Goal: Transaction & Acquisition: Purchase product/service

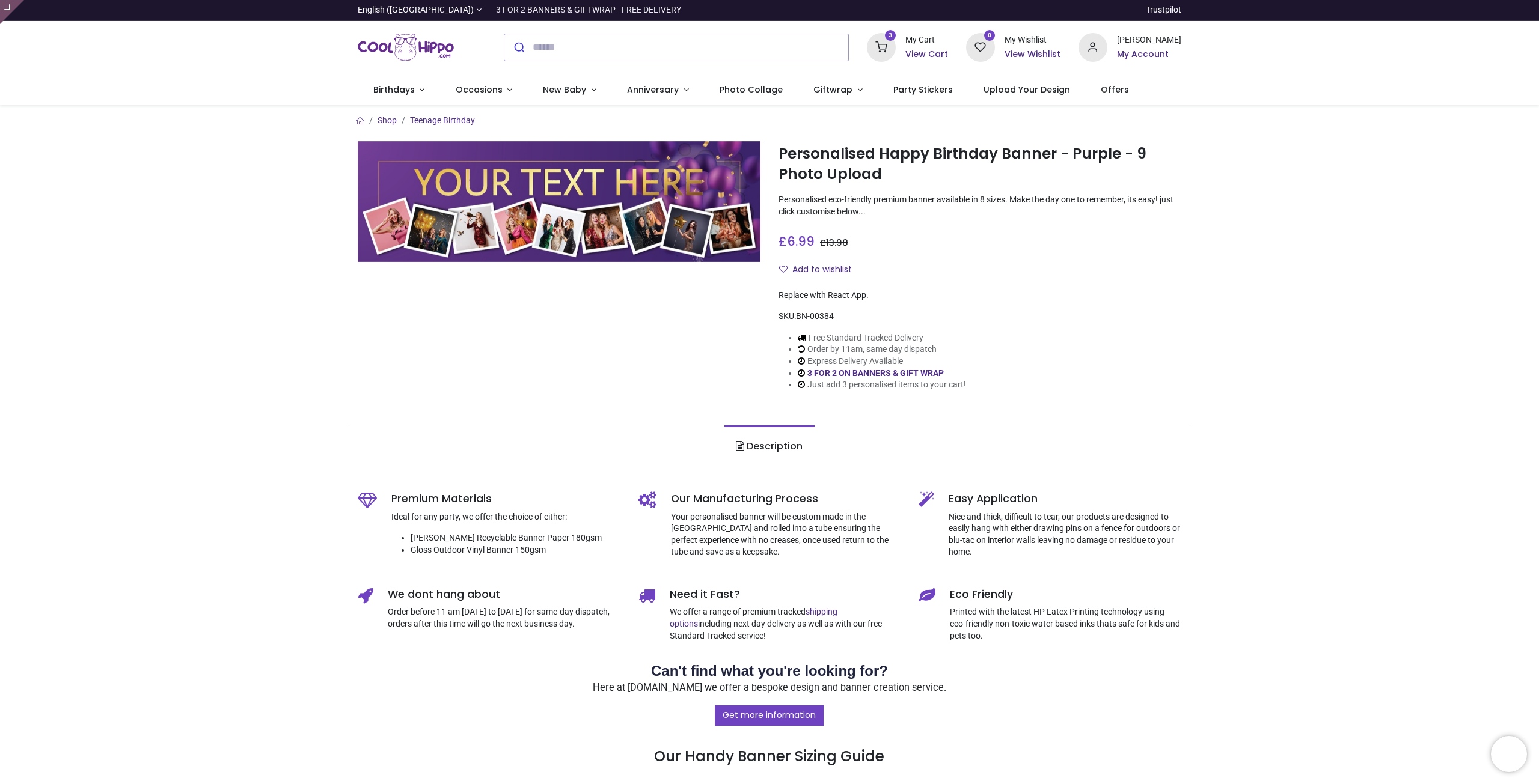
type input "**********"
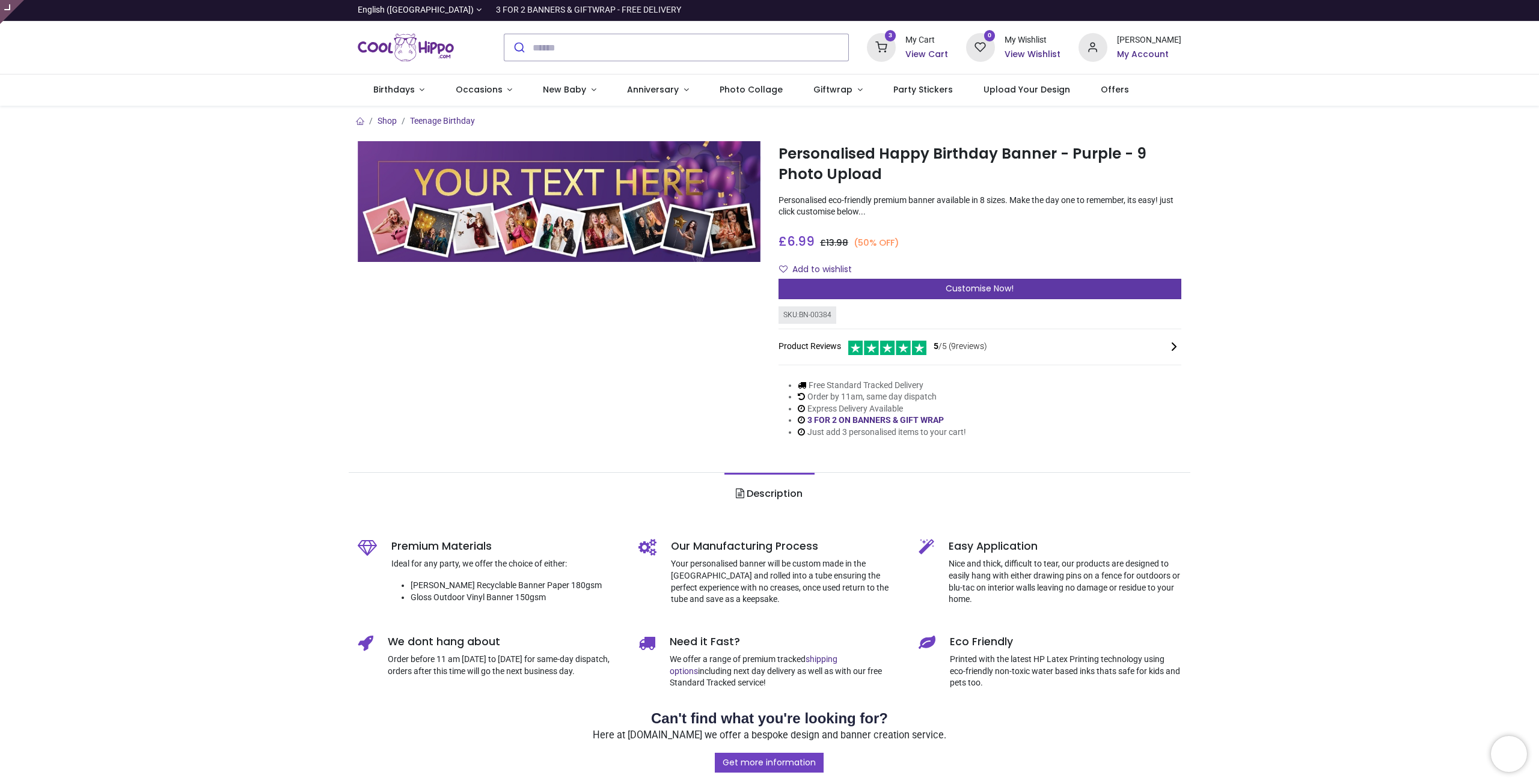
click at [1004, 294] on span "Customise Now!" at bounding box center [980, 288] width 68 height 12
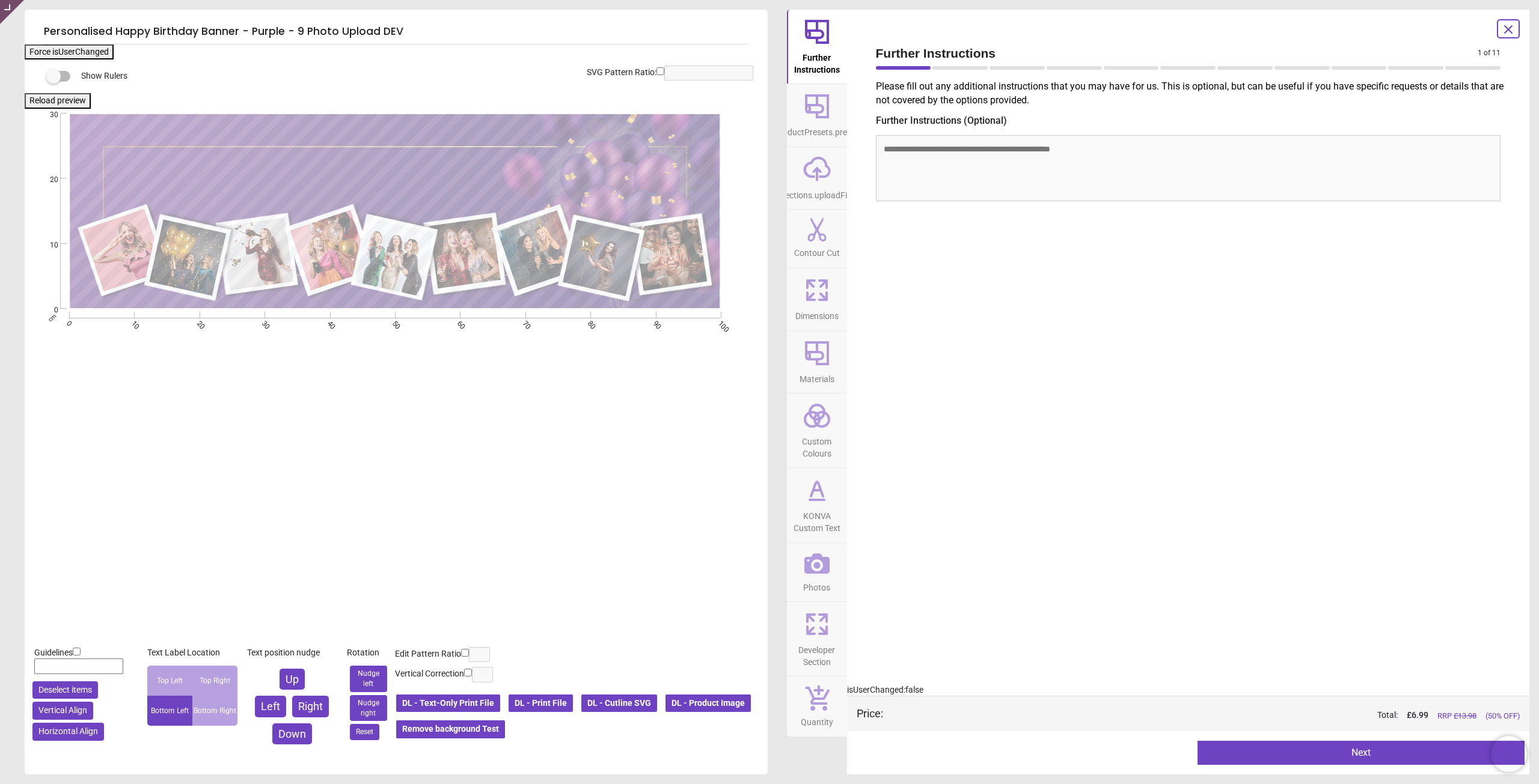
click at [819, 520] on span "KONVA Custom Text" at bounding box center [817, 519] width 58 height 29
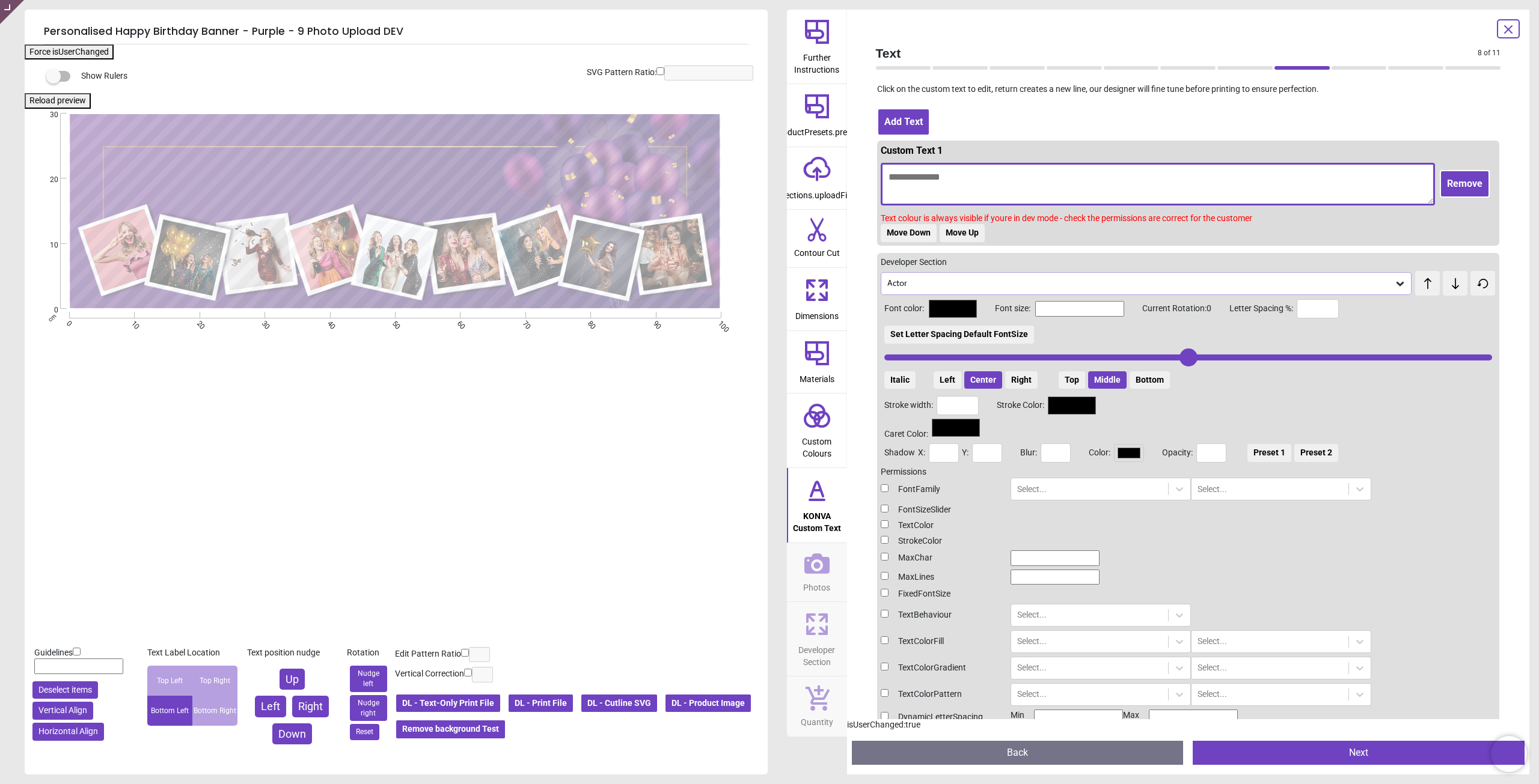
click at [951, 184] on textarea at bounding box center [1158, 184] width 555 height 43
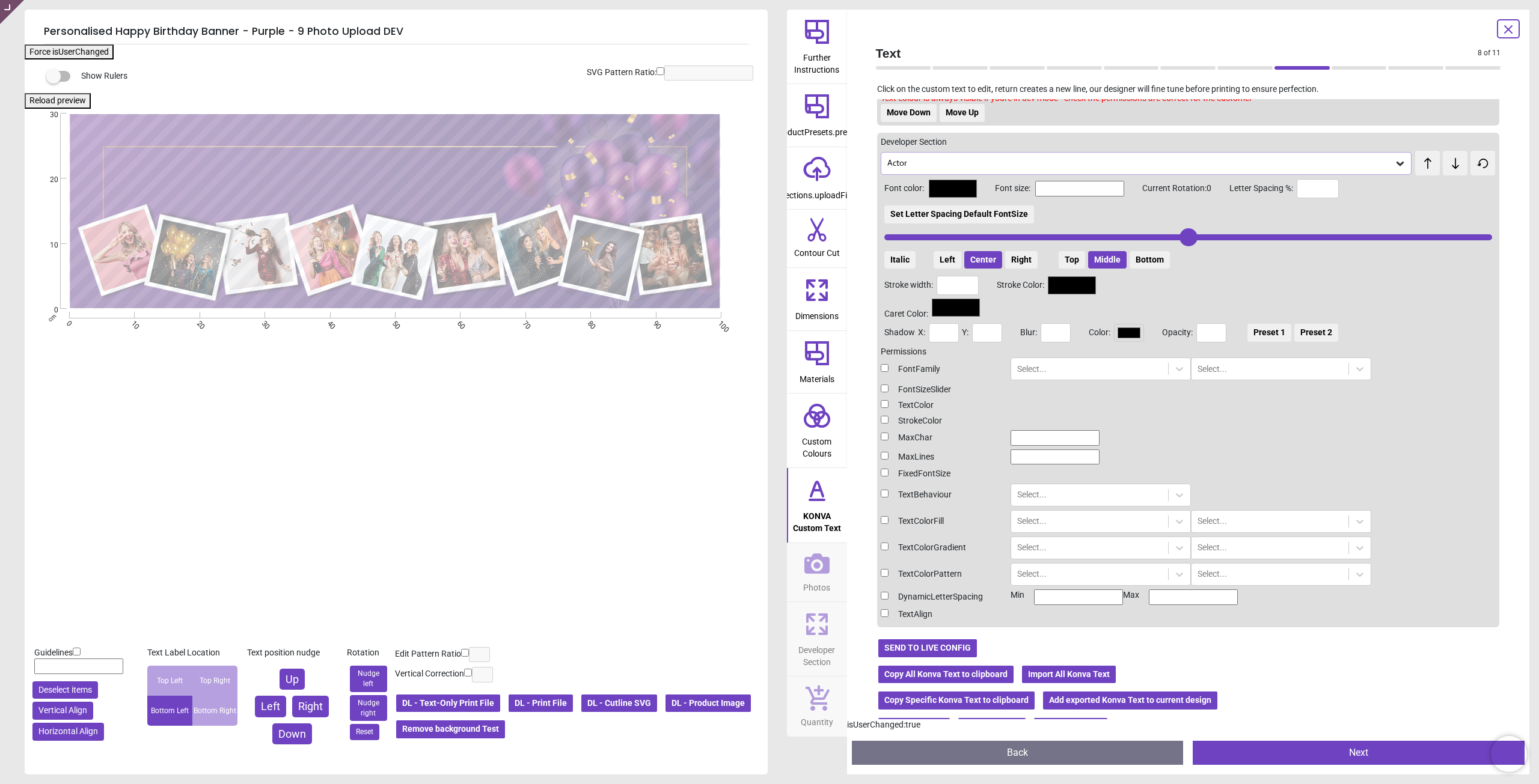
scroll to position [60, 0]
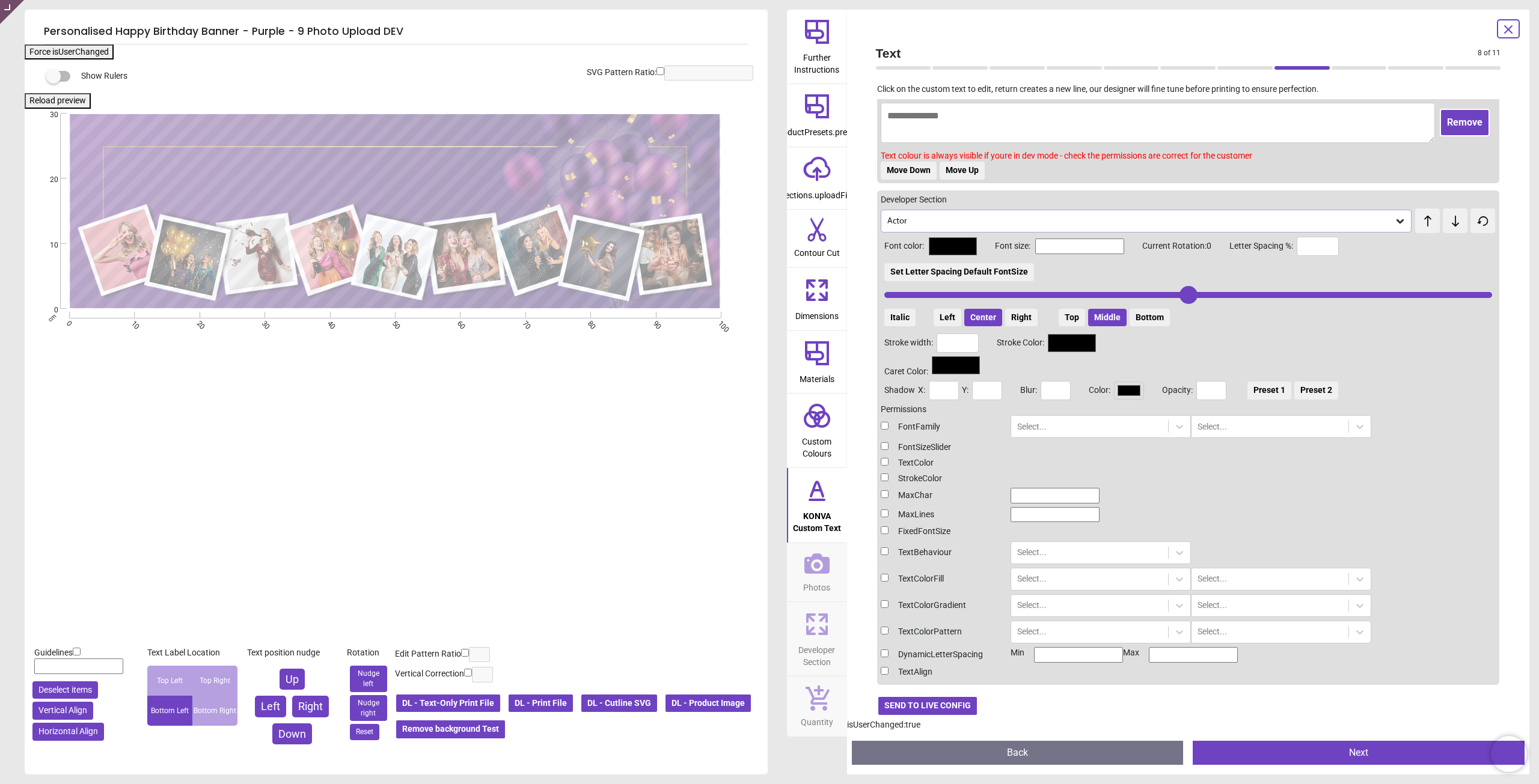
click at [884, 431] on div "FontFamily" at bounding box center [940, 427] width 120 height 12
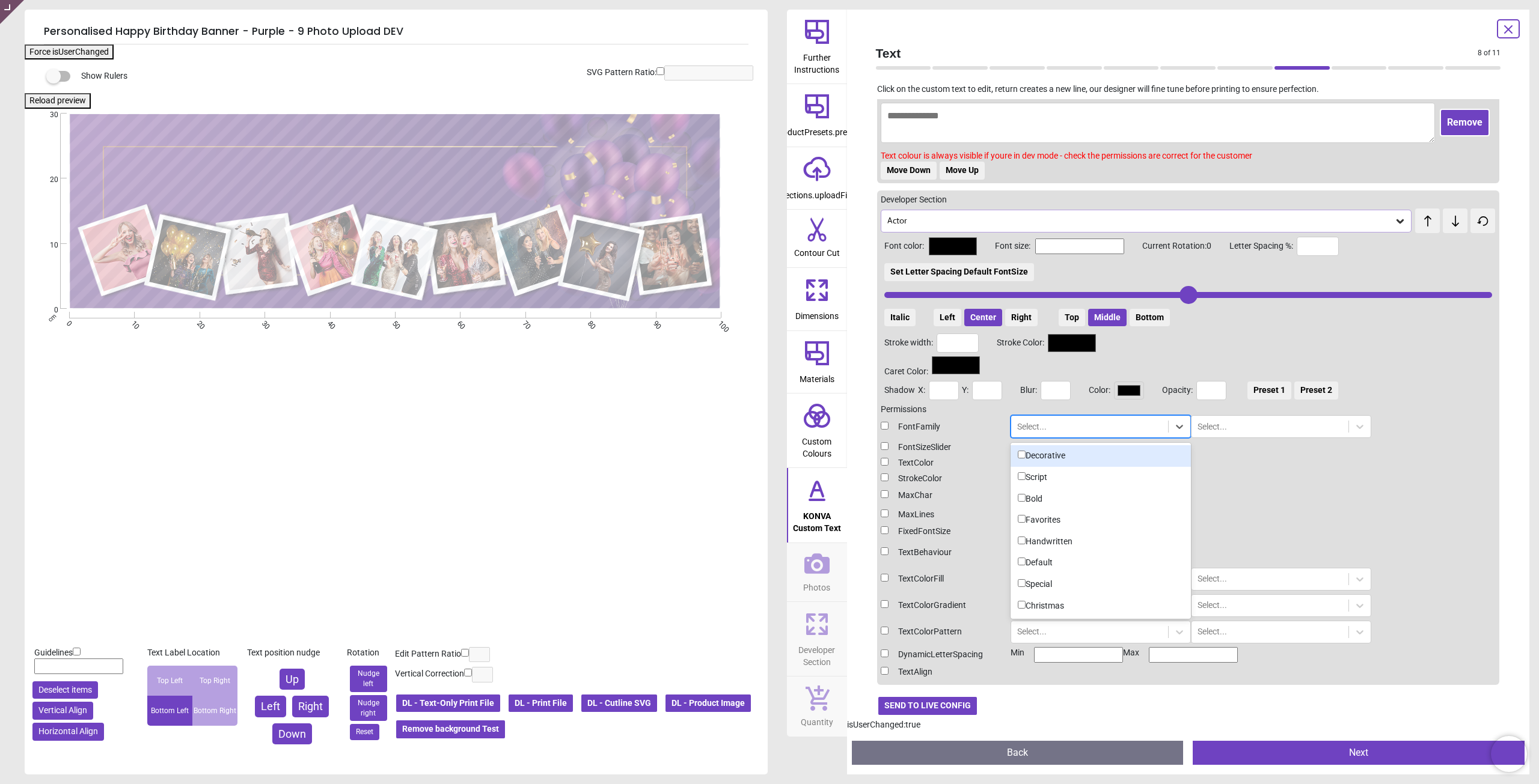
click at [1064, 427] on div at bounding box center [1089, 427] width 145 height 14
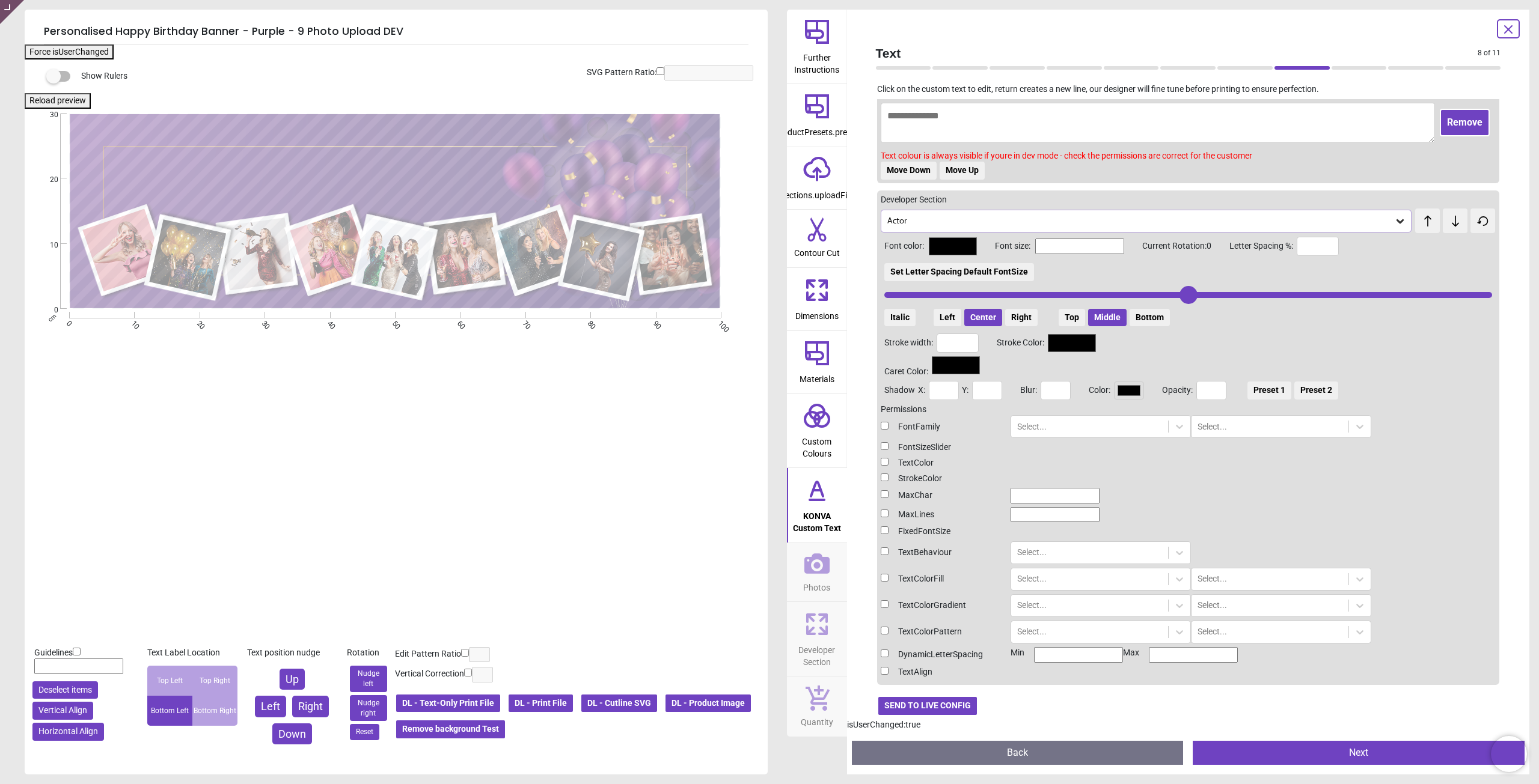
click at [969, 421] on div "FontFamily" at bounding box center [940, 427] width 120 height 12
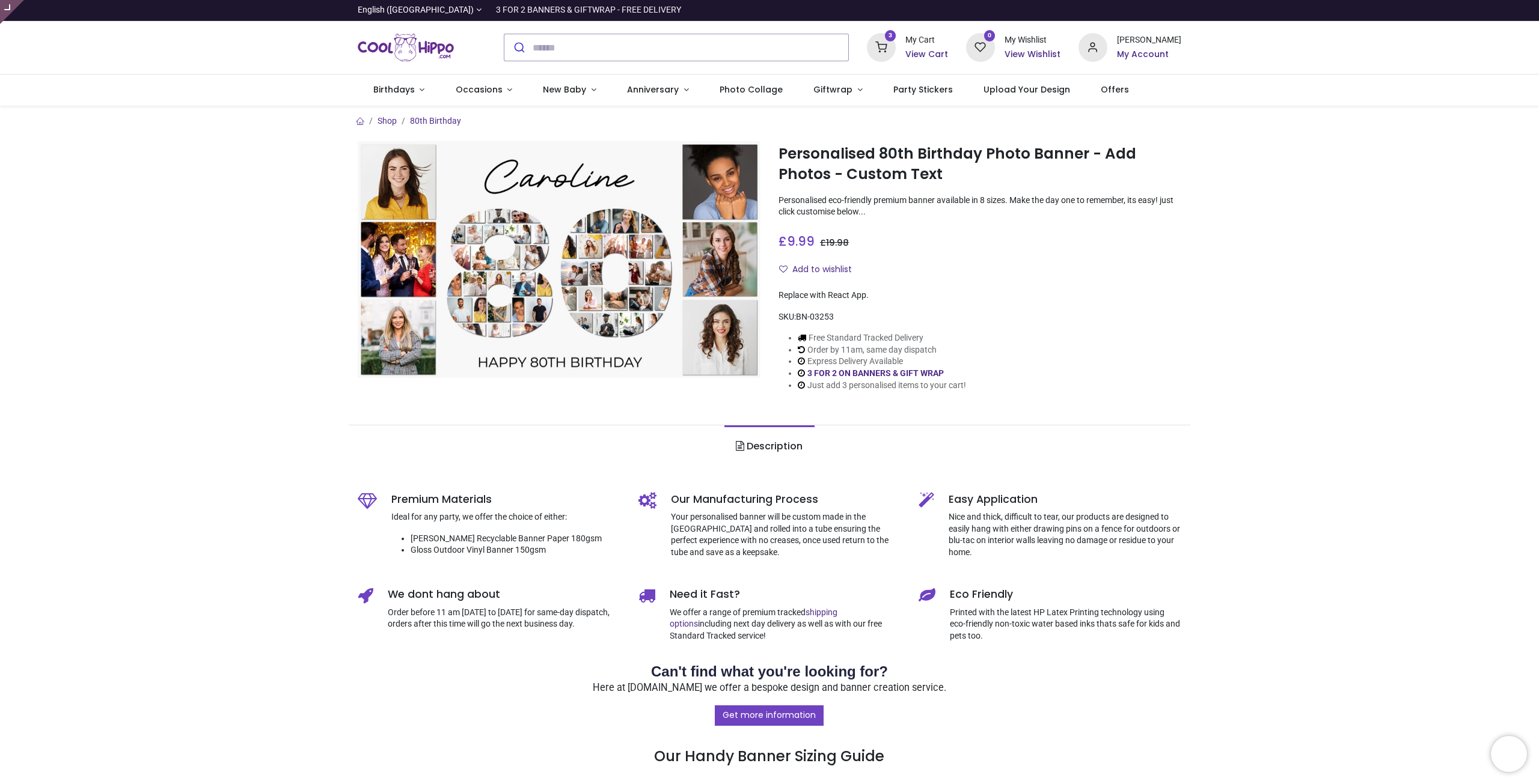
type input "**********"
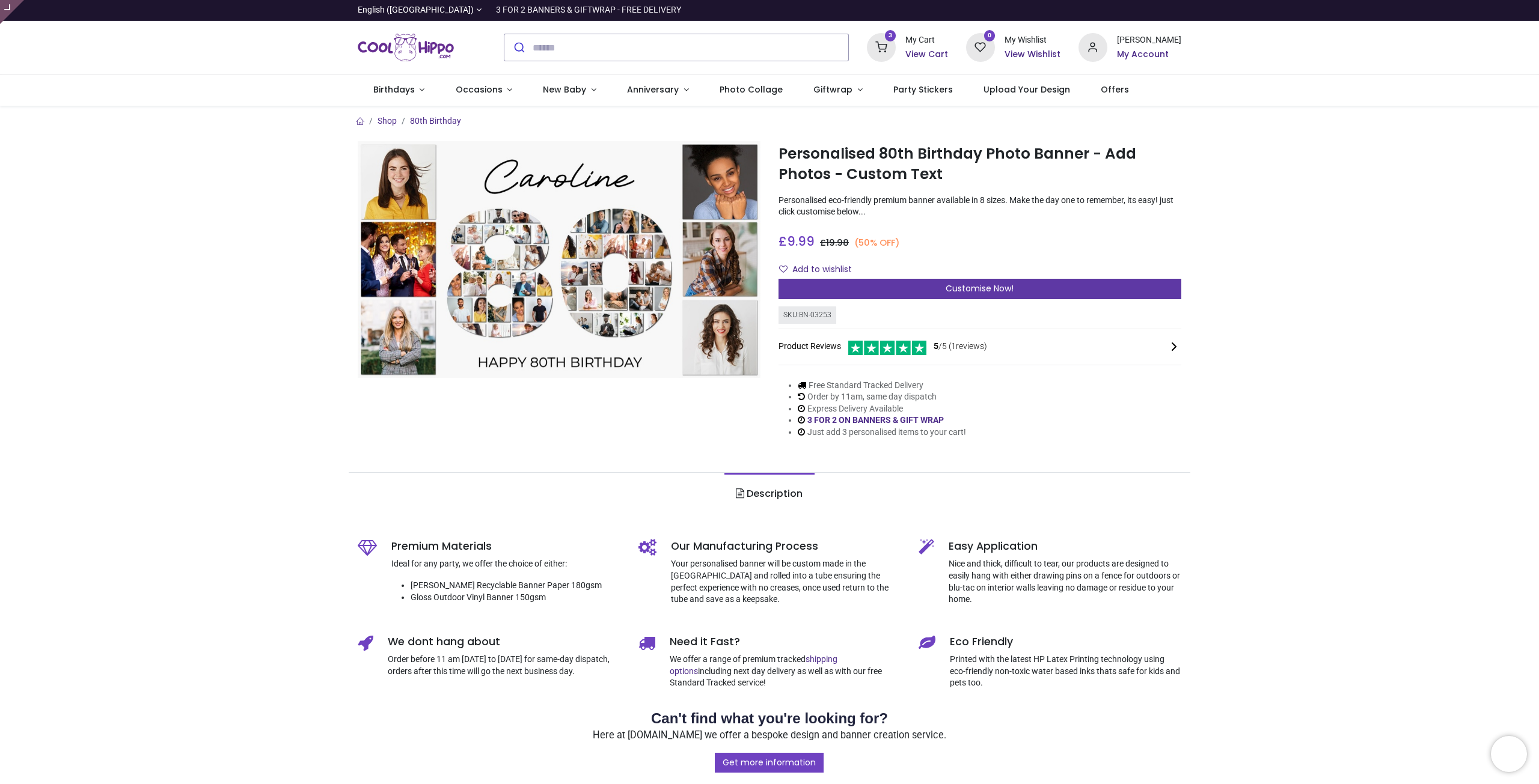
click at [980, 292] on span "Customise Now!" at bounding box center [980, 288] width 68 height 12
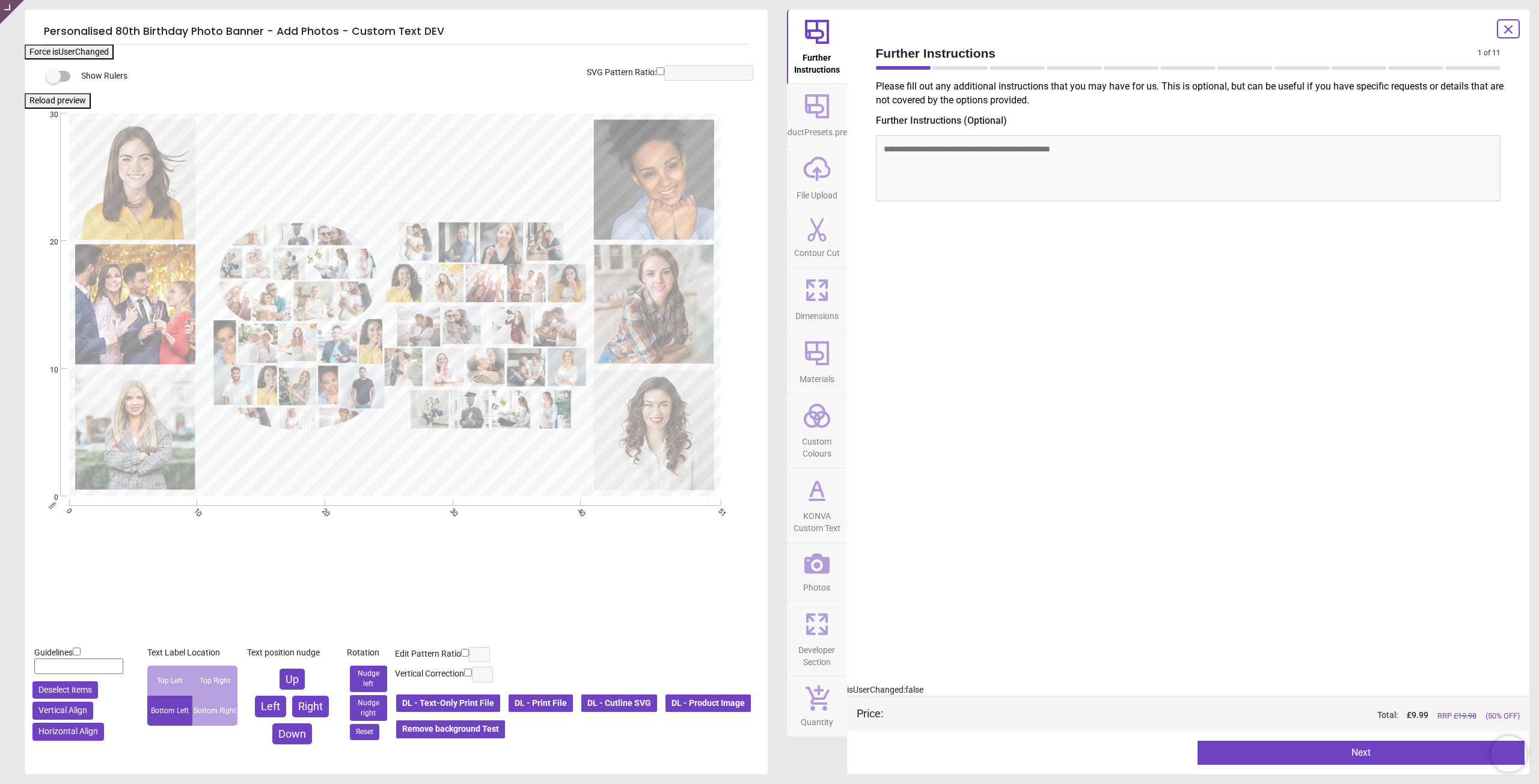
click at [811, 557] on icon at bounding box center [817, 564] width 25 height 21
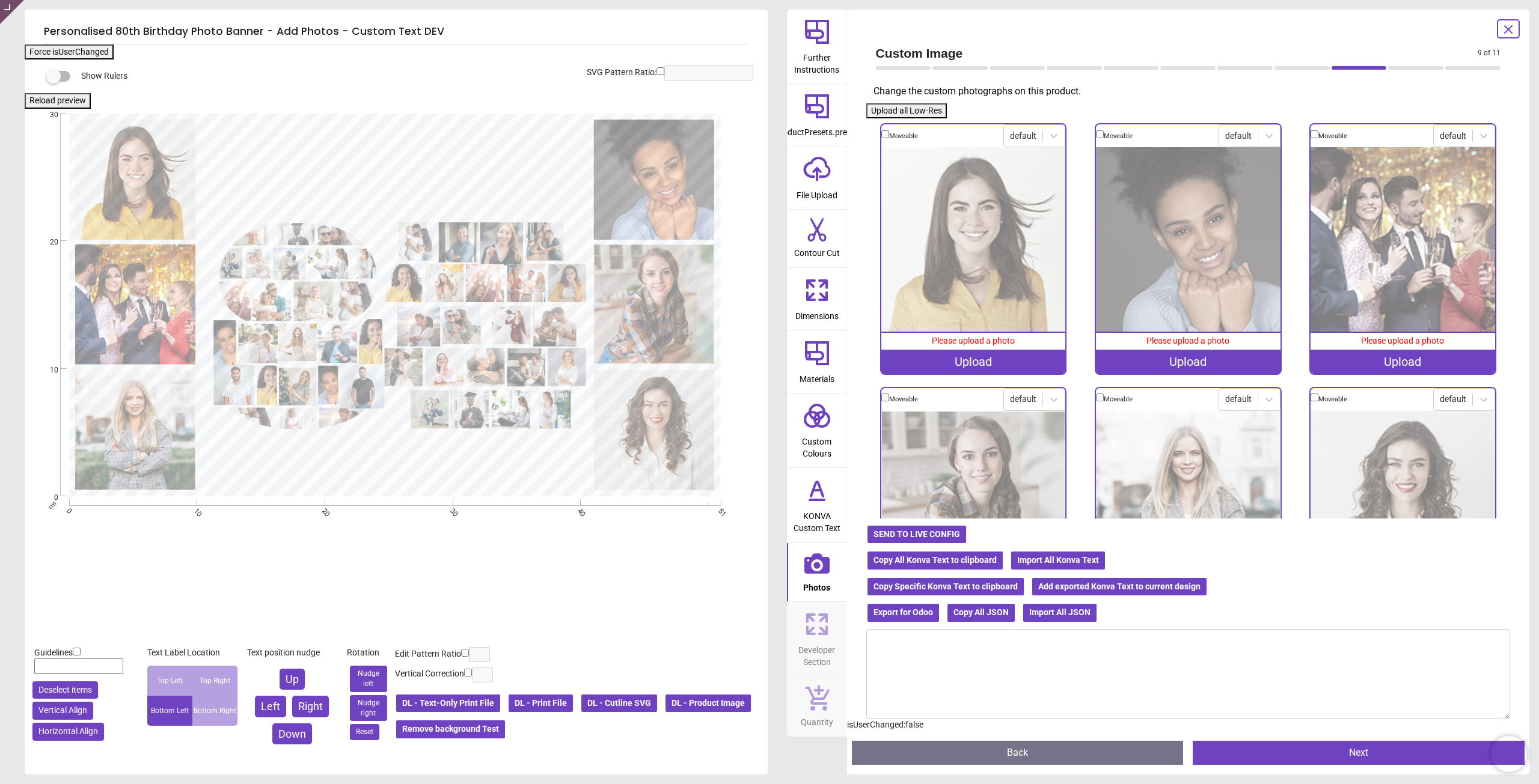
click at [970, 361] on div "Upload" at bounding box center [973, 361] width 184 height 24
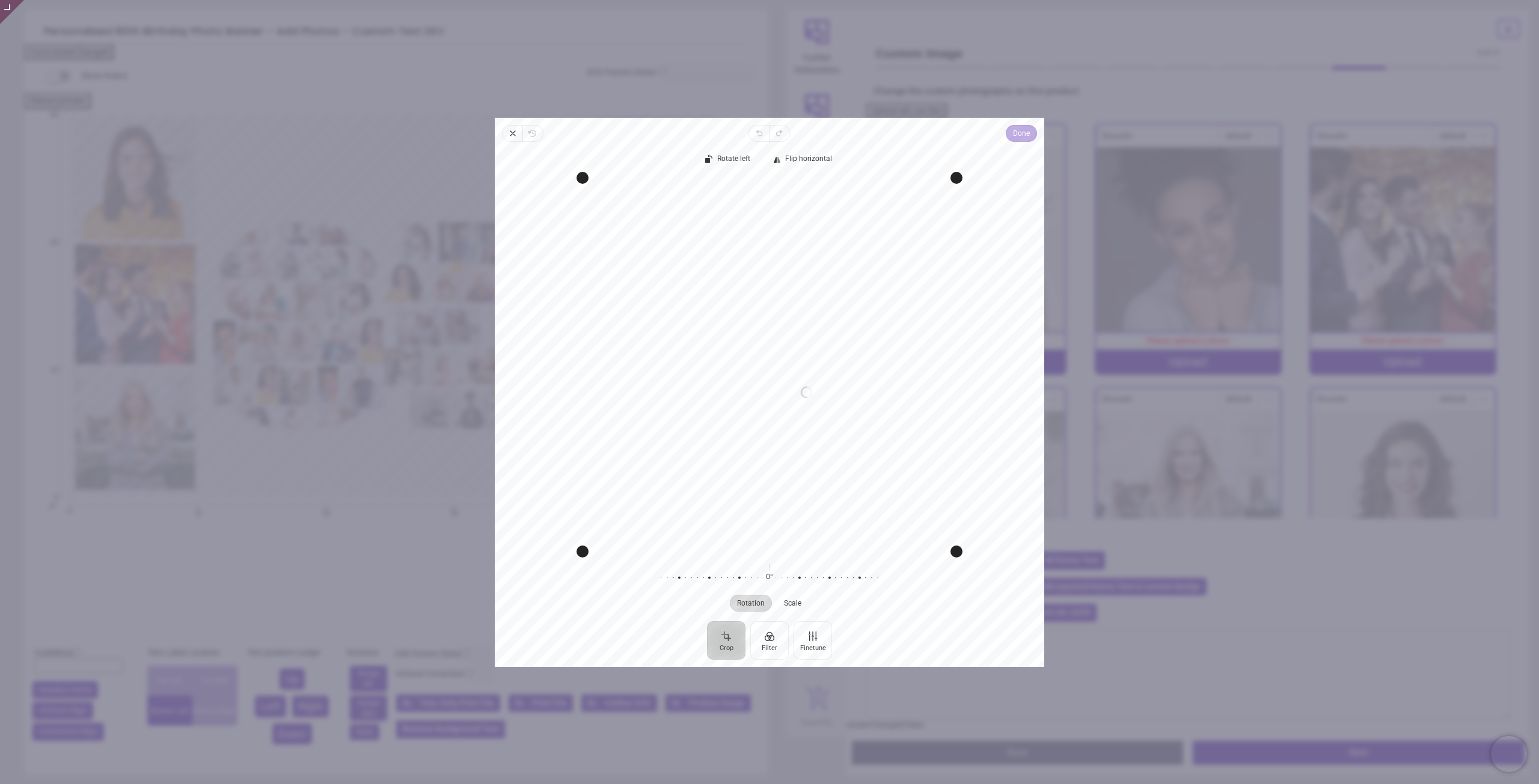
click at [1016, 135] on span "Done" at bounding box center [1021, 133] width 17 height 14
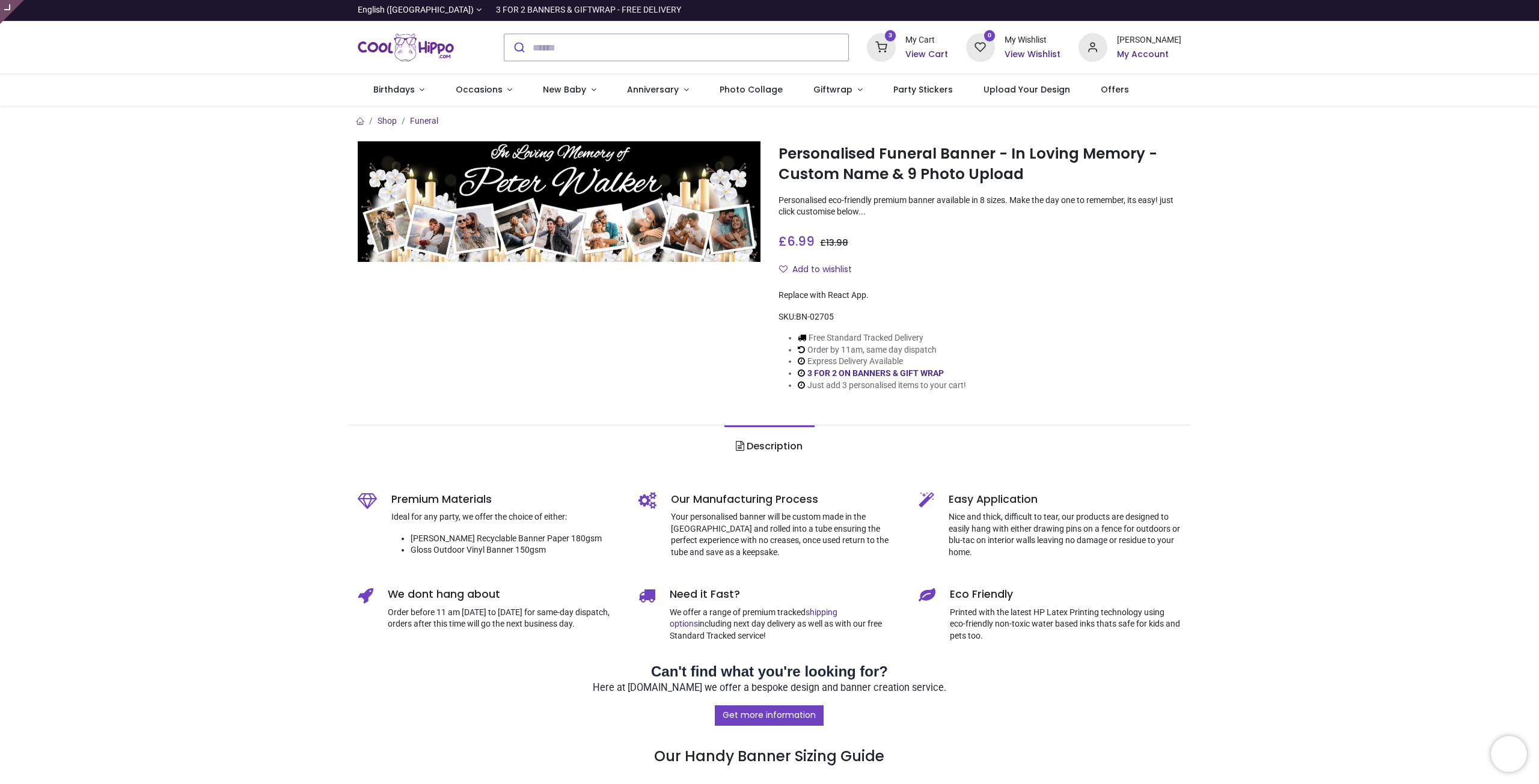
type input "**********"
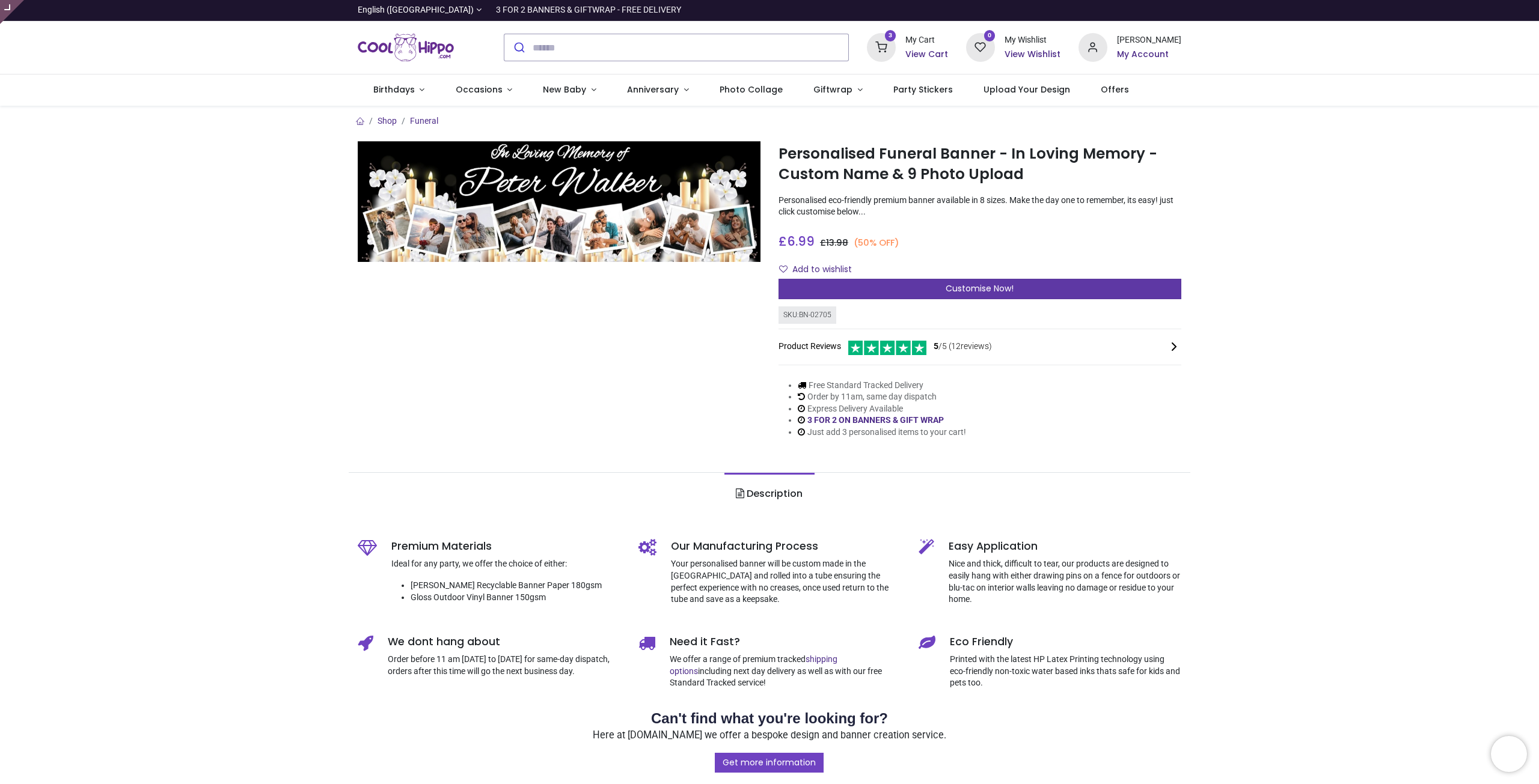
click at [868, 287] on div "Customise Now!" at bounding box center [980, 289] width 403 height 21
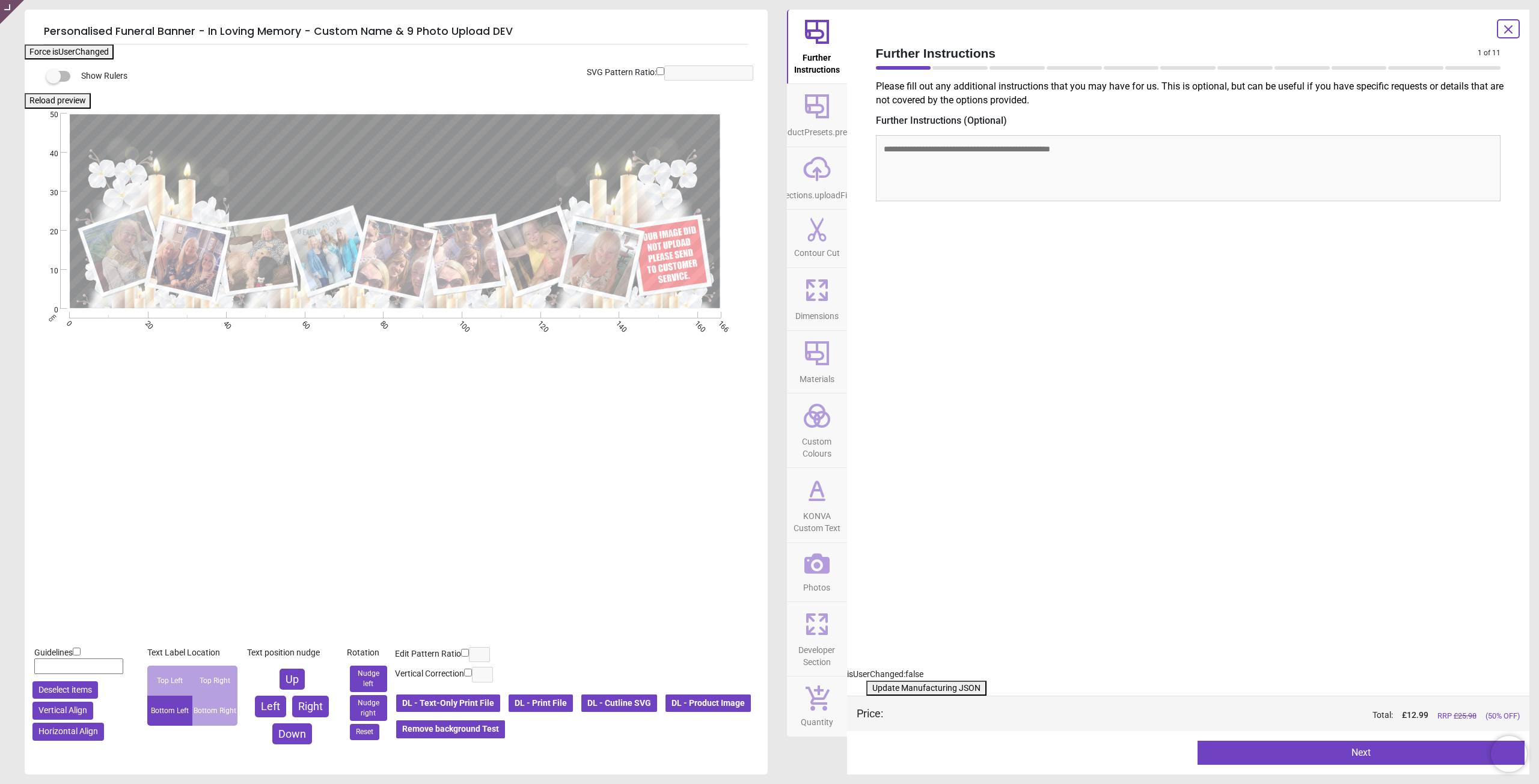
click at [829, 555] on icon at bounding box center [817, 564] width 25 height 25
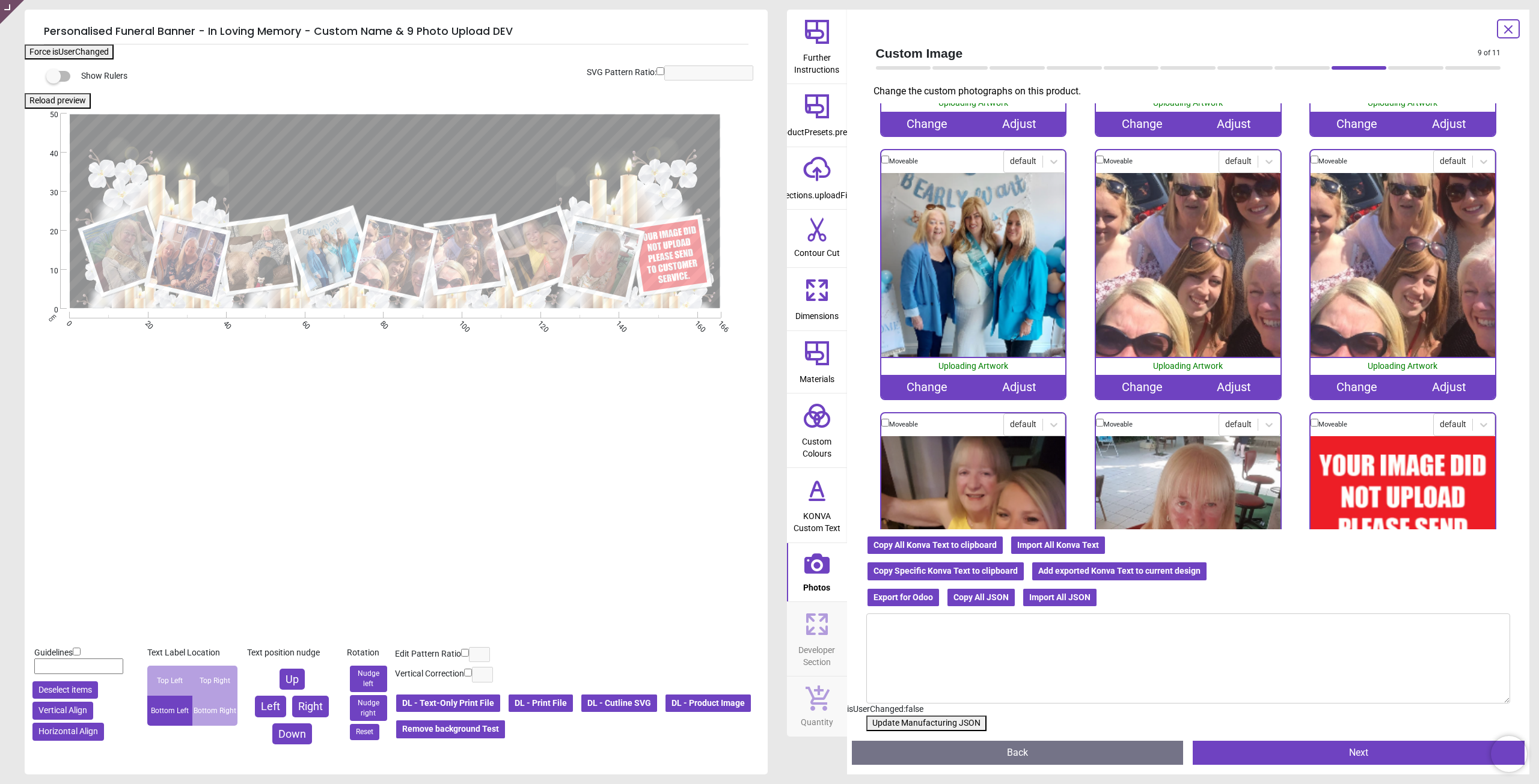
scroll to position [241, 0]
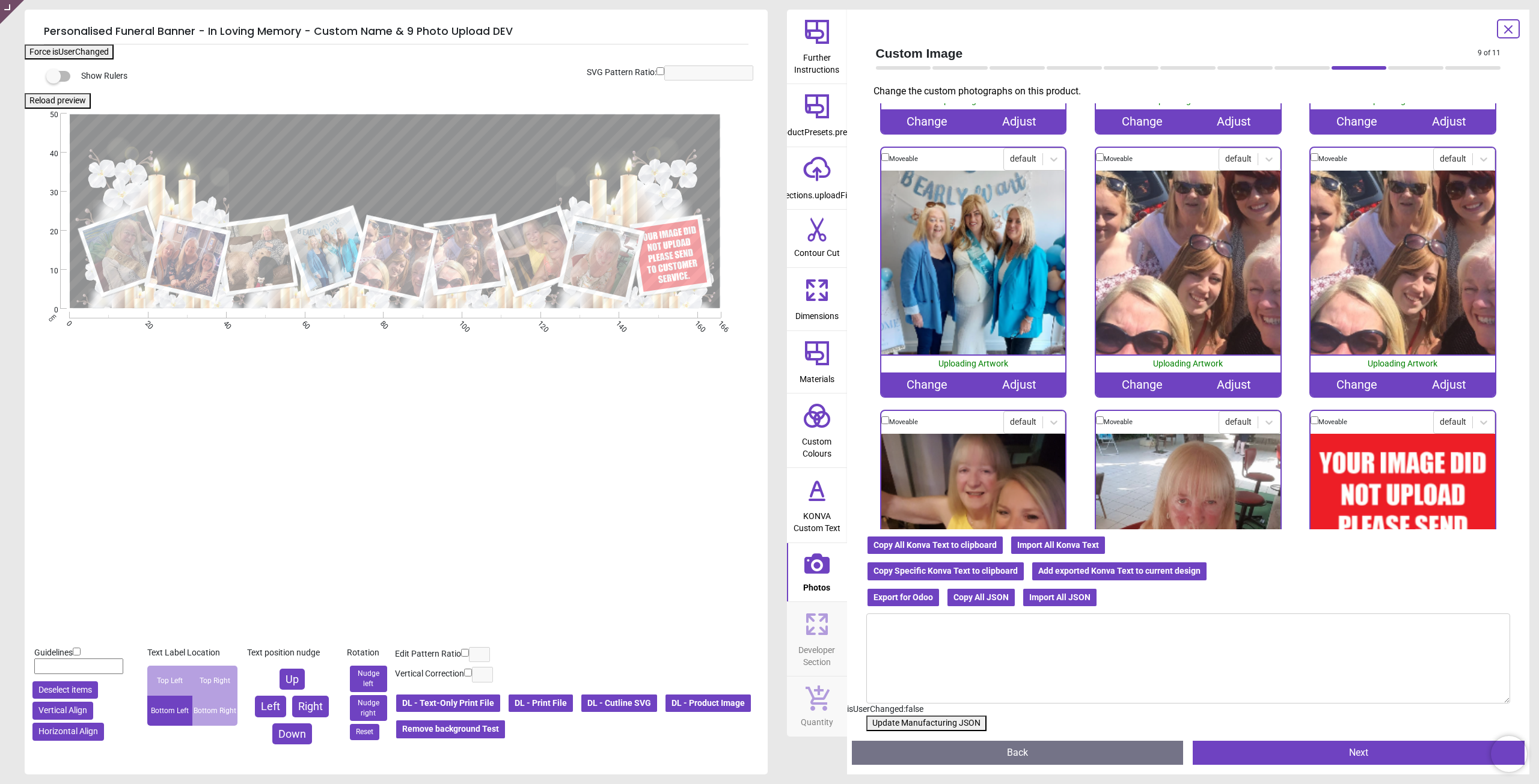
click at [1136, 380] on div "Change" at bounding box center [1142, 384] width 92 height 24
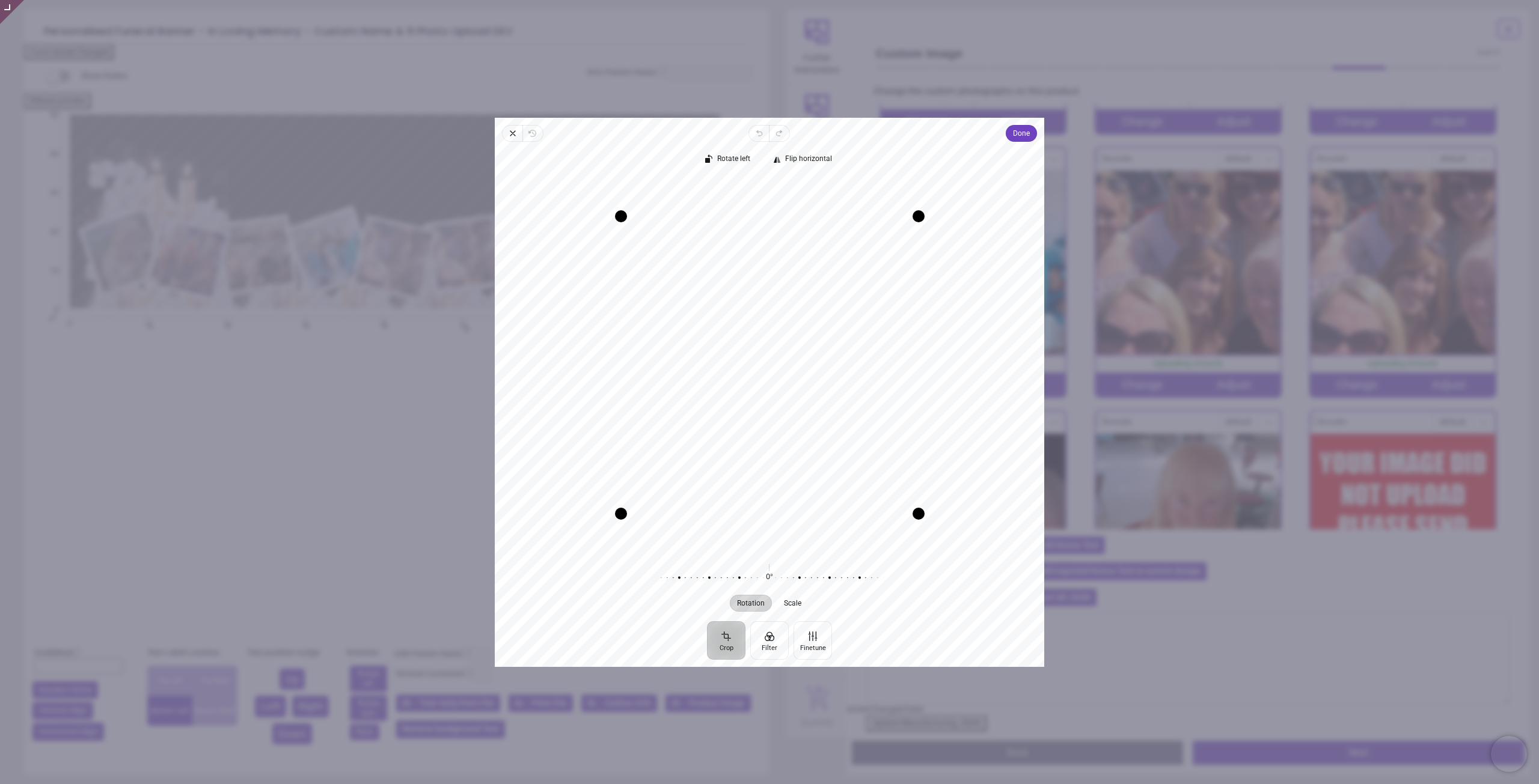
drag, startPoint x: 837, startPoint y: 312, endPoint x: 841, endPoint y: 420, distance: 108.1
click at [839, 420] on div "Recenter" at bounding box center [769, 364] width 530 height 374
click at [1015, 134] on span "Done" at bounding box center [1021, 133] width 17 height 14
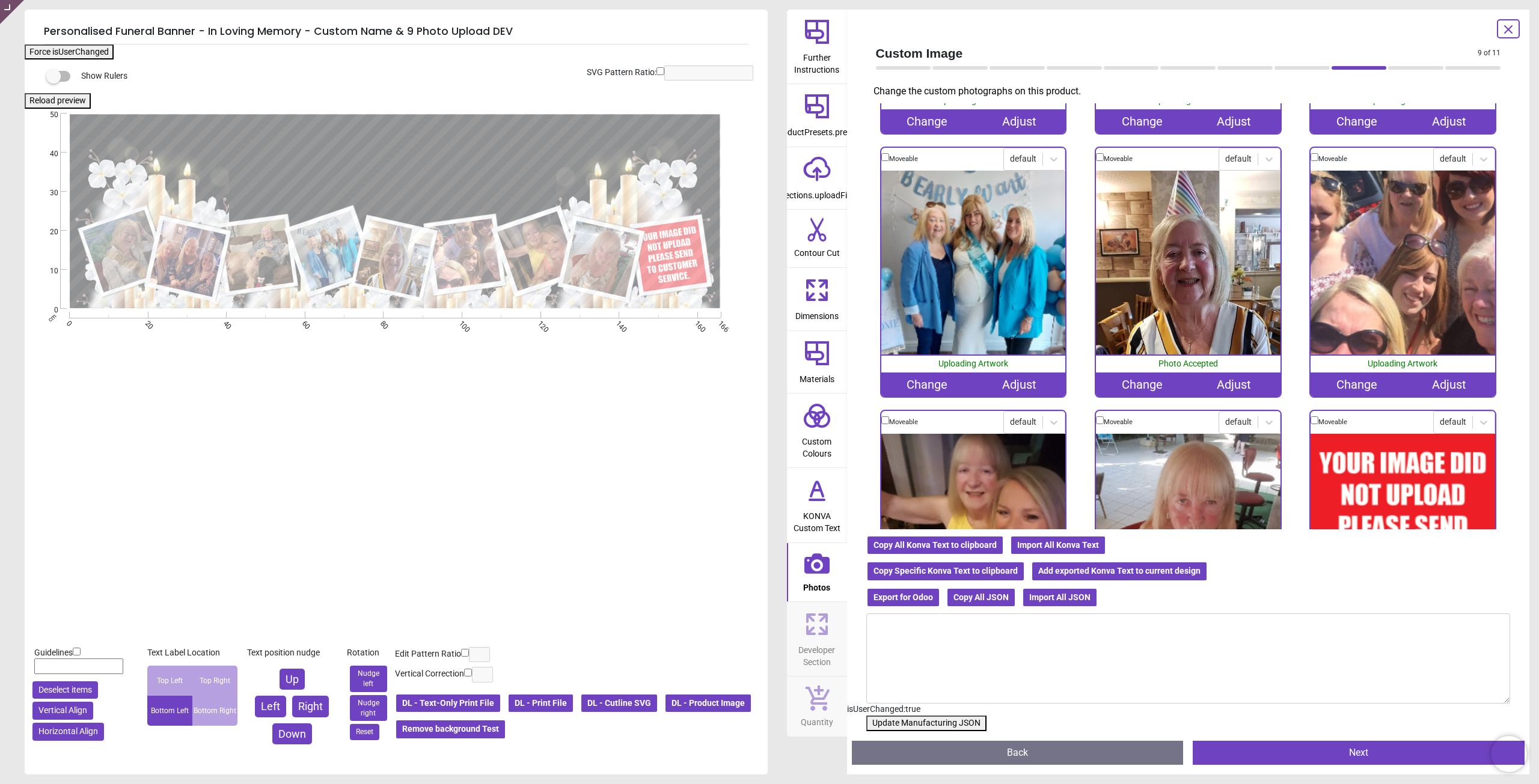
scroll to position [379, 0]
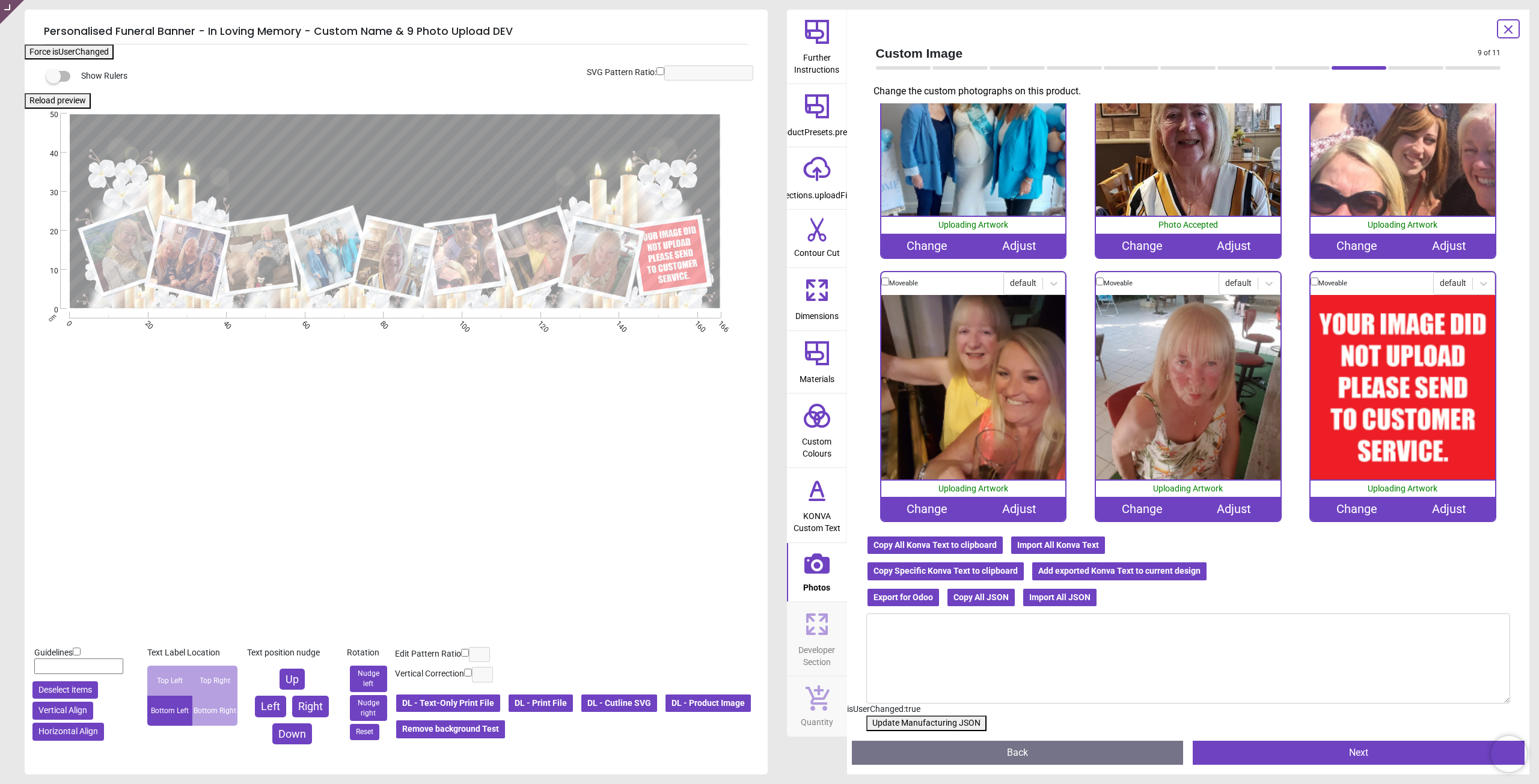
click at [1360, 503] on div "Change" at bounding box center [1356, 509] width 92 height 24
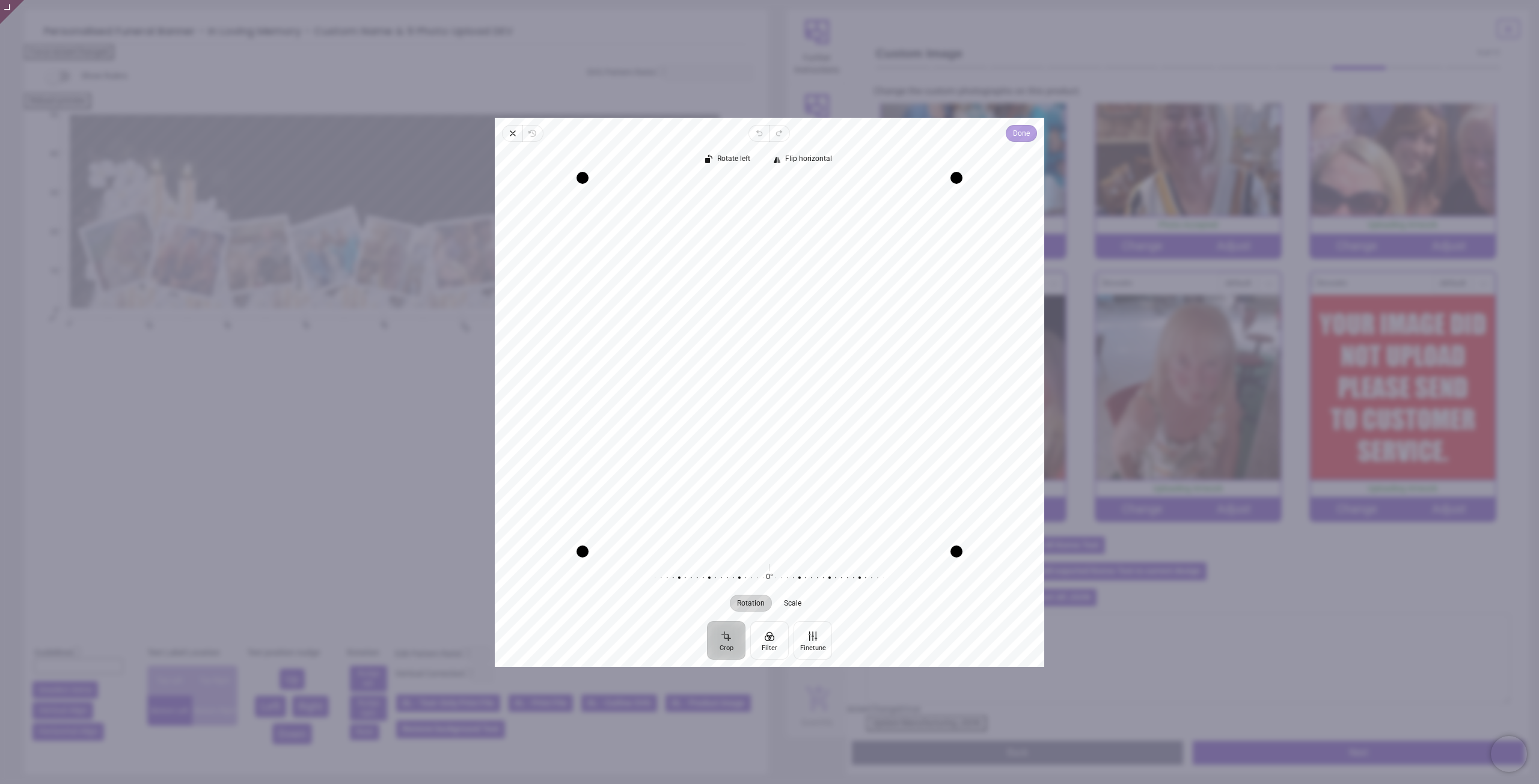
click at [1017, 134] on span "Done" at bounding box center [1021, 133] width 17 height 14
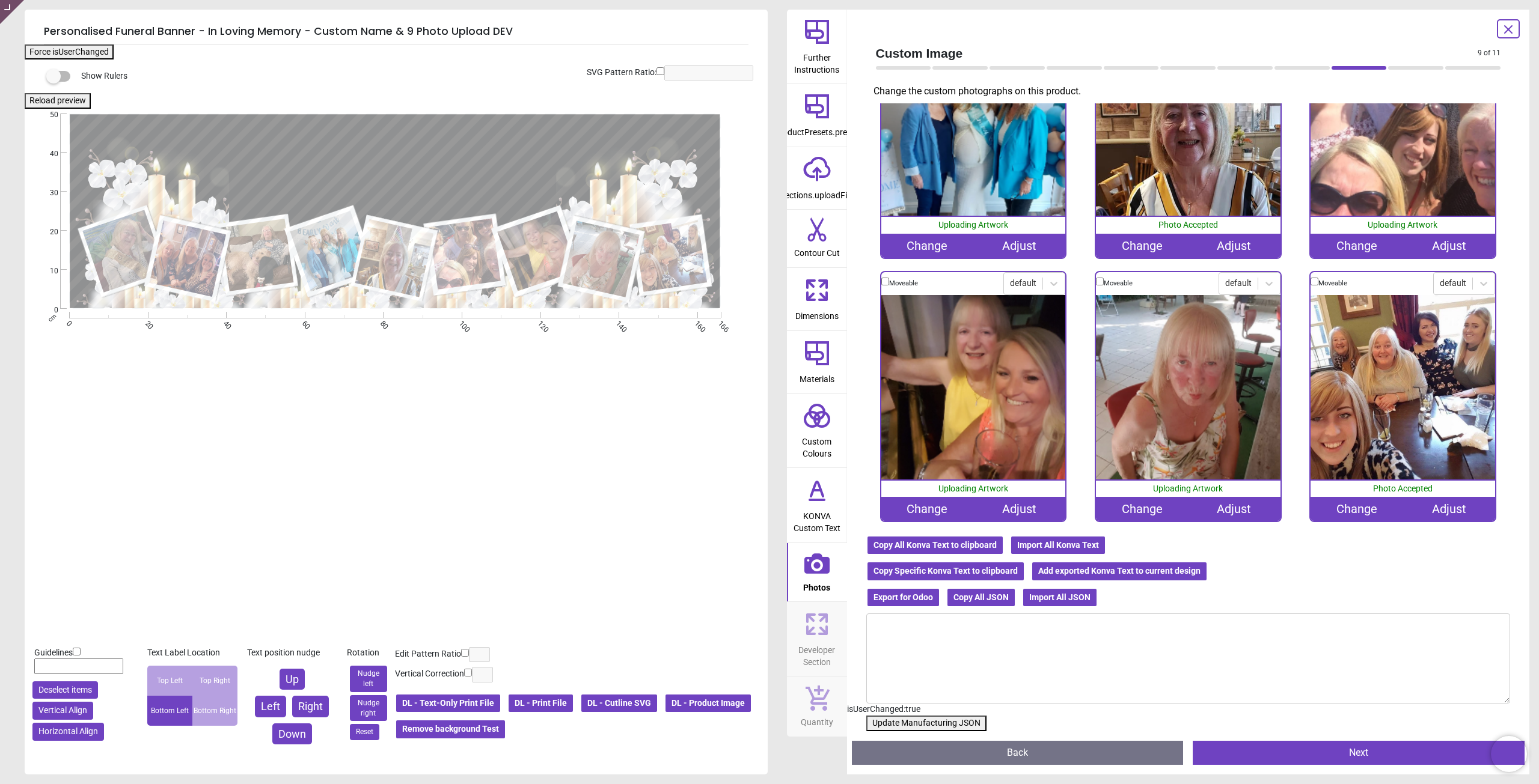
click at [931, 724] on button "Update Manufacturing JSON" at bounding box center [926, 724] width 120 height 16
click at [933, 723] on button "Update Manufacturing JSON" at bounding box center [926, 724] width 120 height 16
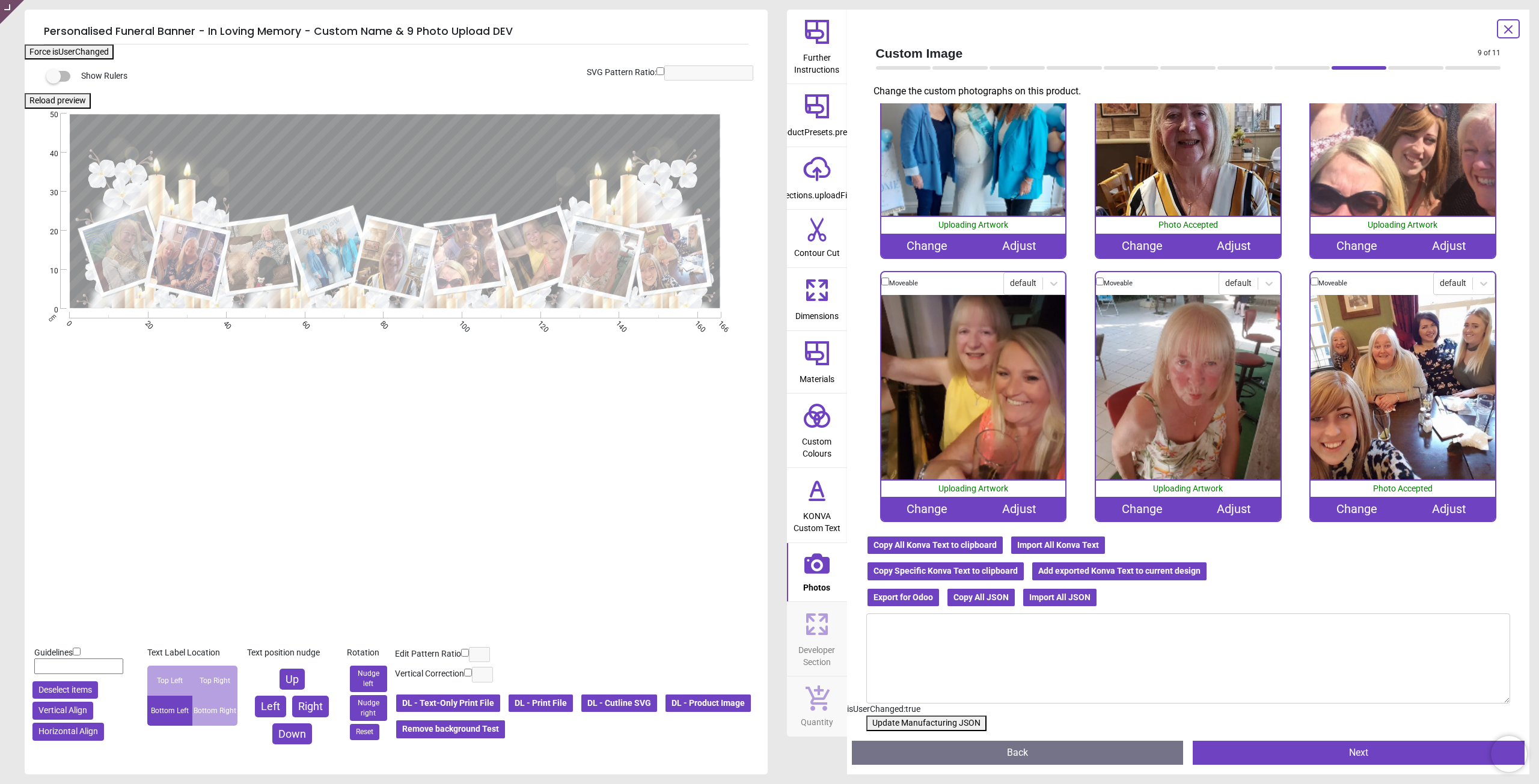
click at [933, 723] on button "Update Manufacturing JSON" at bounding box center [926, 724] width 120 height 16
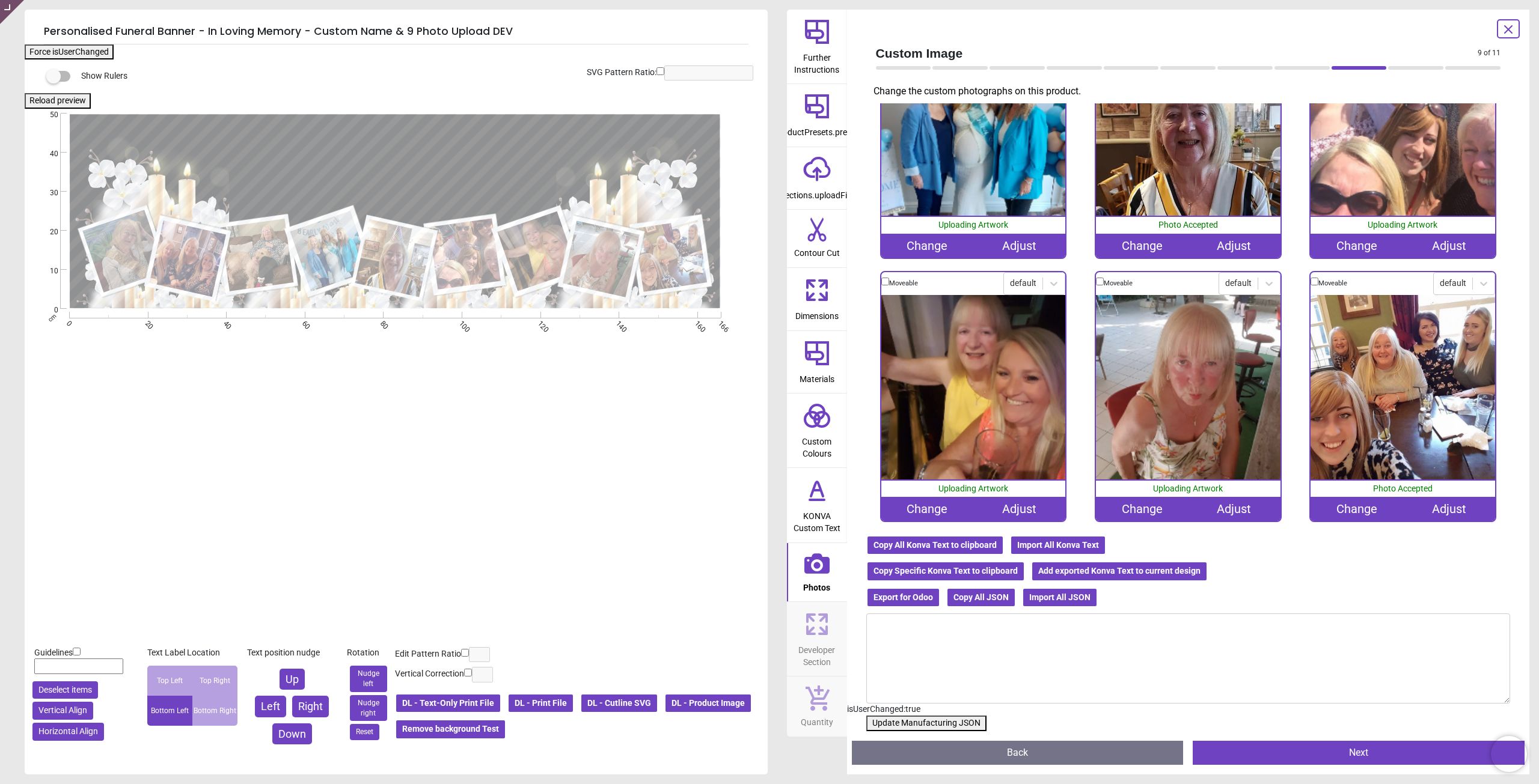
click at [933, 723] on button "Update Manufacturing JSON" at bounding box center [926, 724] width 120 height 16
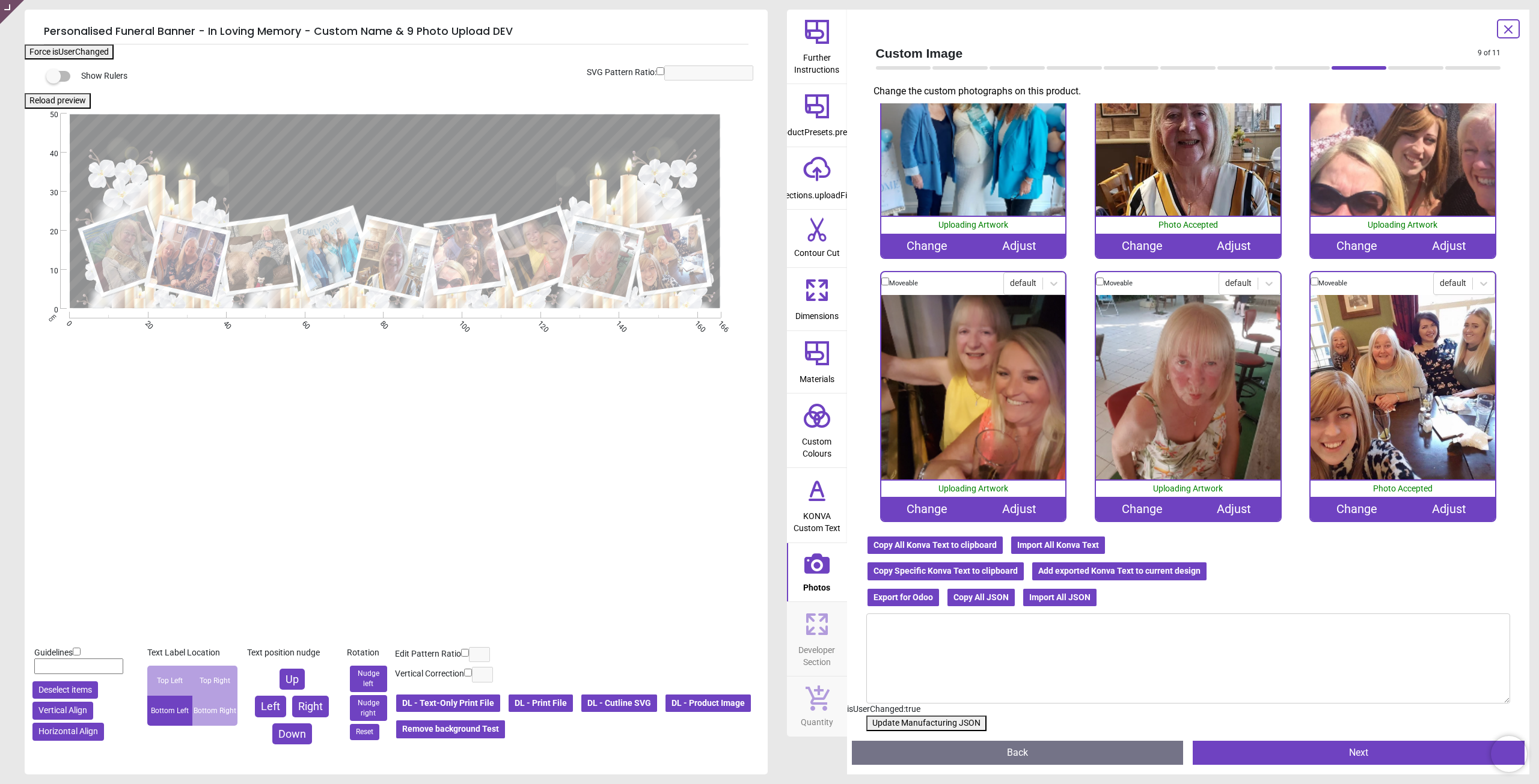
click at [933, 723] on button "Update Manufacturing JSON" at bounding box center [926, 724] width 120 height 16
drag, startPoint x: 933, startPoint y: 723, endPoint x: 1506, endPoint y: 392, distance: 661.7
click at [934, 723] on button "Update Manufacturing JSON" at bounding box center [926, 724] width 120 height 16
drag, startPoint x: 508, startPoint y: 450, endPoint x: 816, endPoint y: 523, distance: 316.5
click at [525, 454] on div "SVG Pattern Ratio: * .cls-1 { filter: url(#drop-shadow-2); } .cls-1, .cls-2, .c…" at bounding box center [395, 349] width 740 height 470
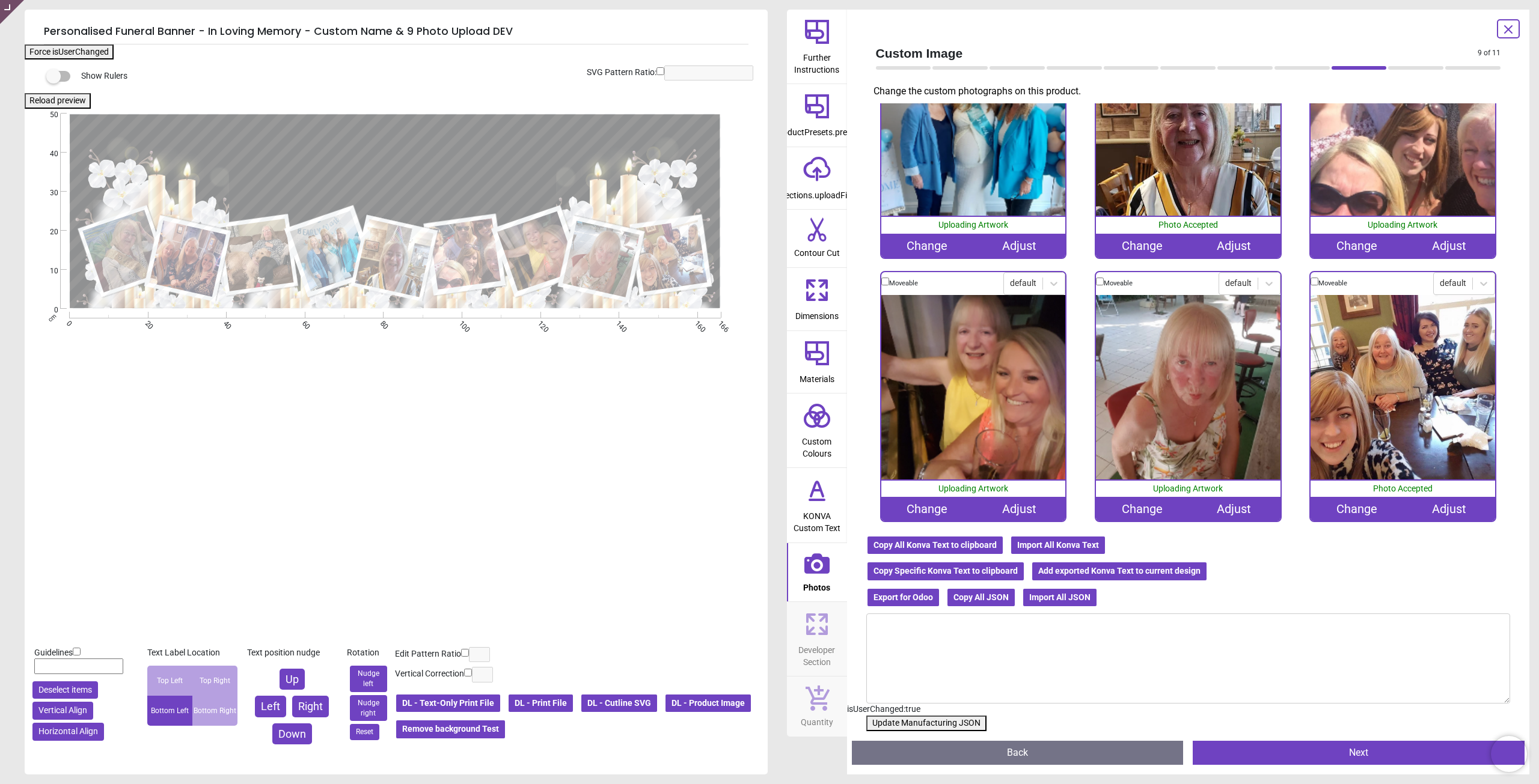
click at [951, 728] on button "Update Manufacturing JSON" at bounding box center [926, 724] width 120 height 16
drag, startPoint x: 951, startPoint y: 728, endPoint x: 1141, endPoint y: 626, distance: 215.6
click at [952, 728] on button "Update Manufacturing JSON" at bounding box center [926, 724] width 120 height 16
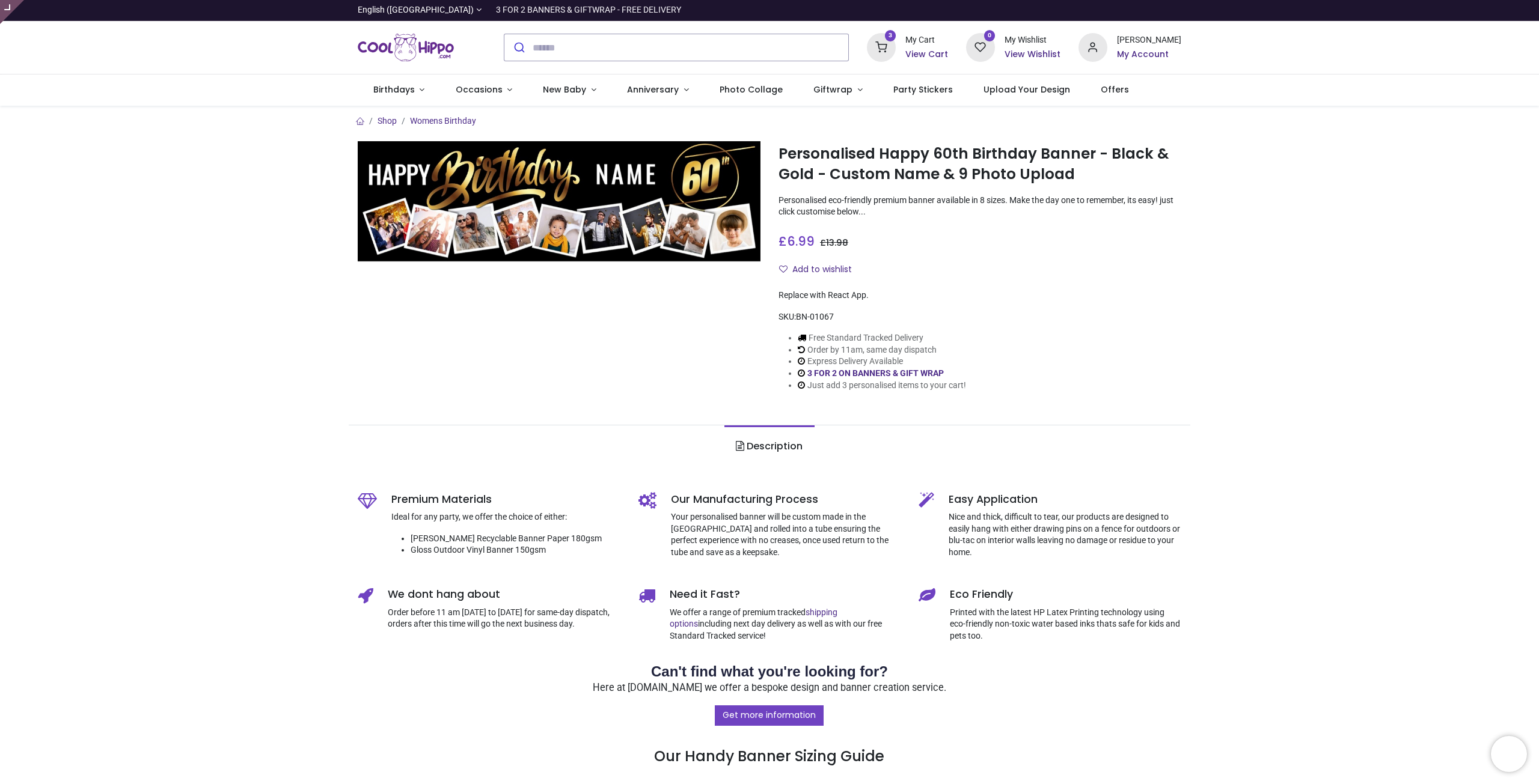
type input "**********"
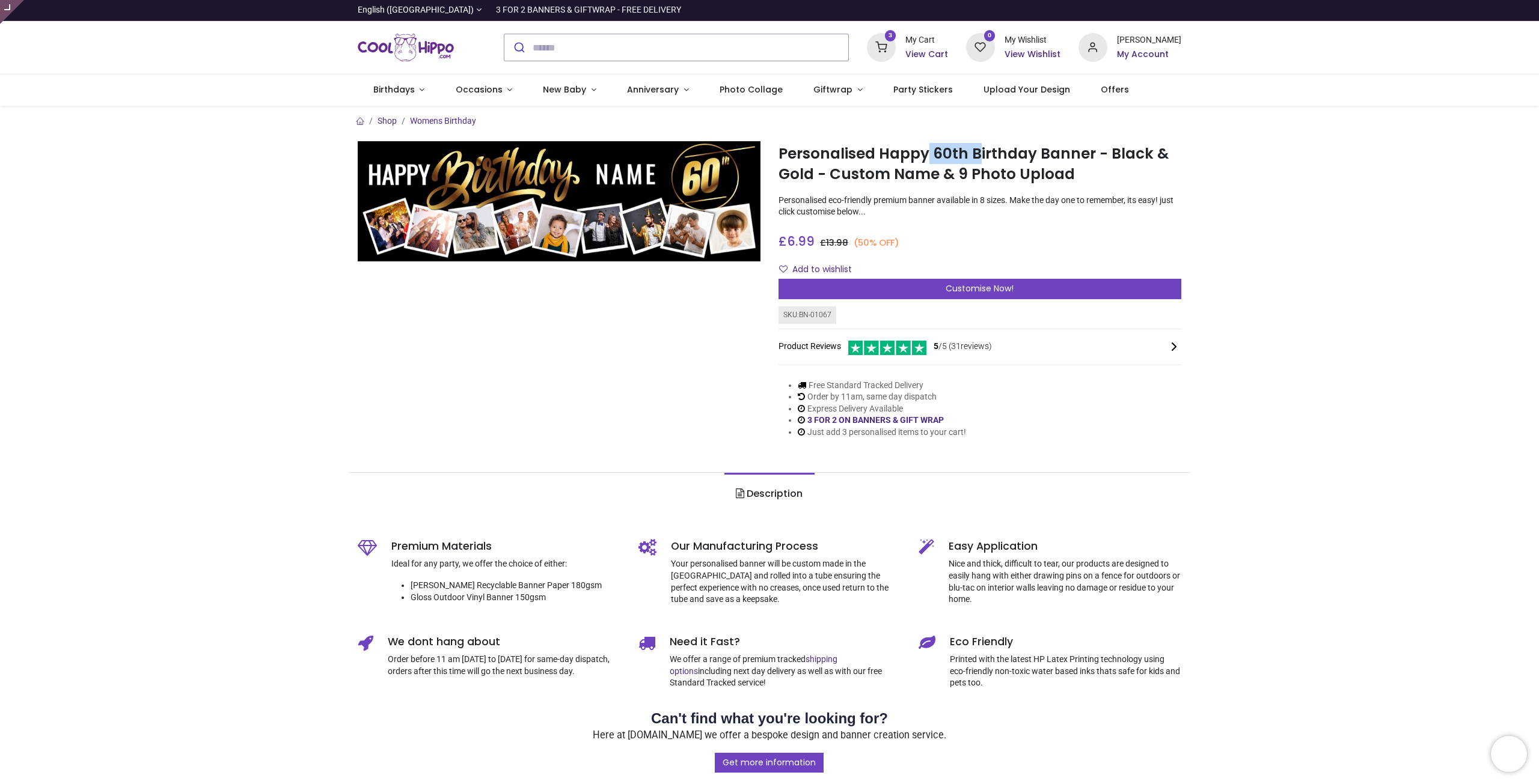
drag, startPoint x: 926, startPoint y: 153, endPoint x: 969, endPoint y: 160, distance: 43.6
click at [977, 157] on h1 "Personalised Happy 60th Birthday Banner - Black & Gold - Custom Name & 9 Photo …" at bounding box center [980, 164] width 403 height 41
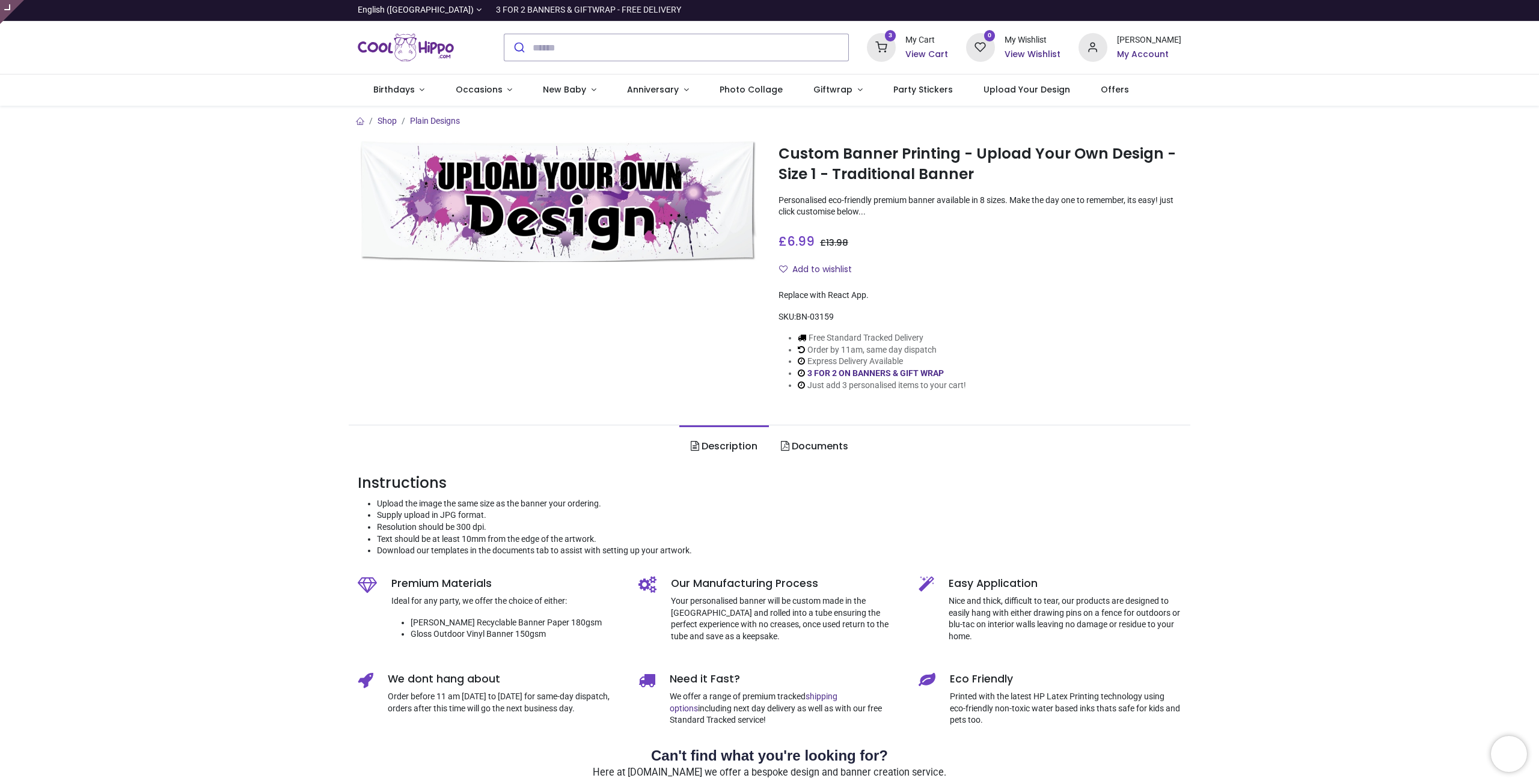
type input "**********"
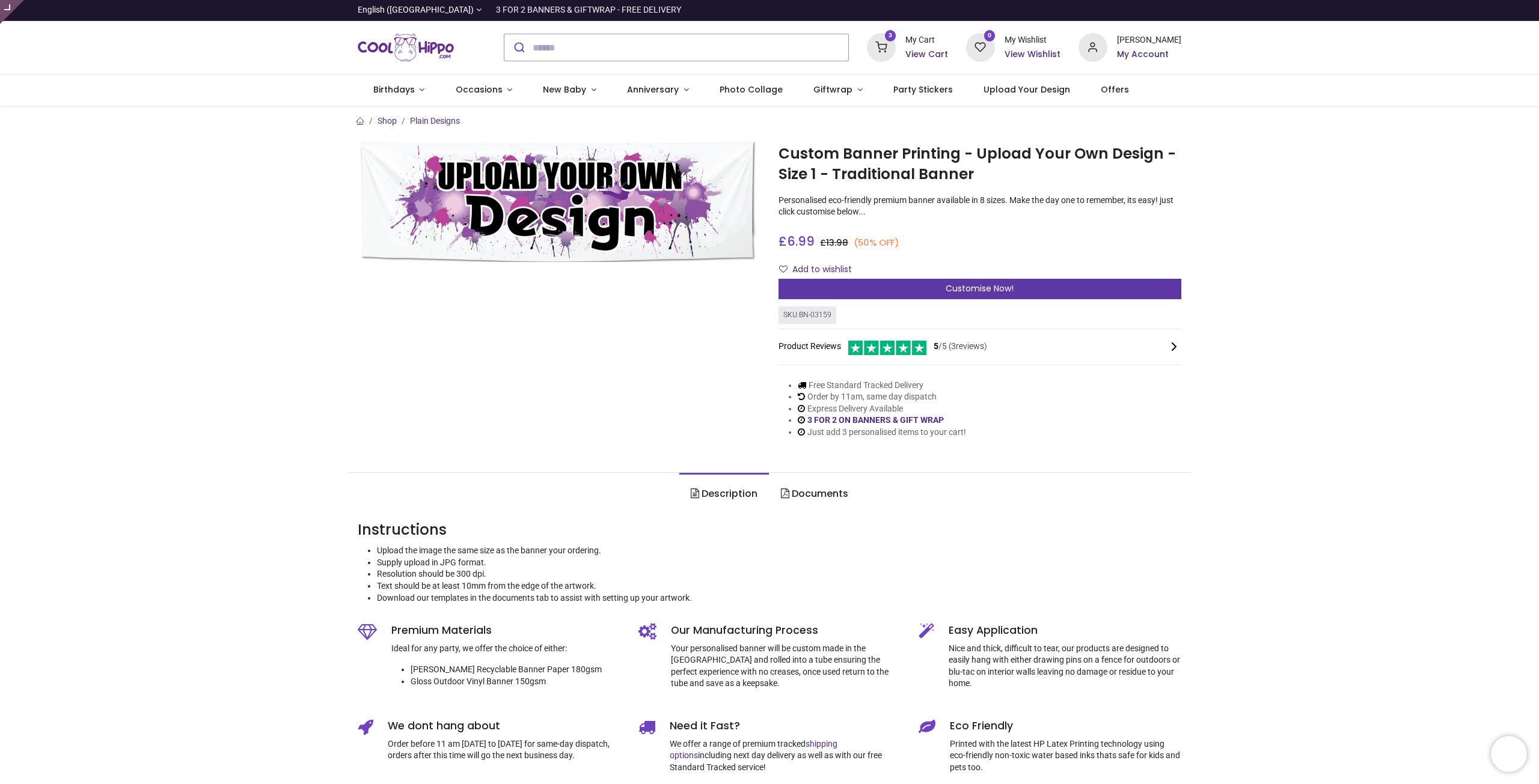
click at [973, 288] on span "Customise Now!" at bounding box center [980, 288] width 68 height 12
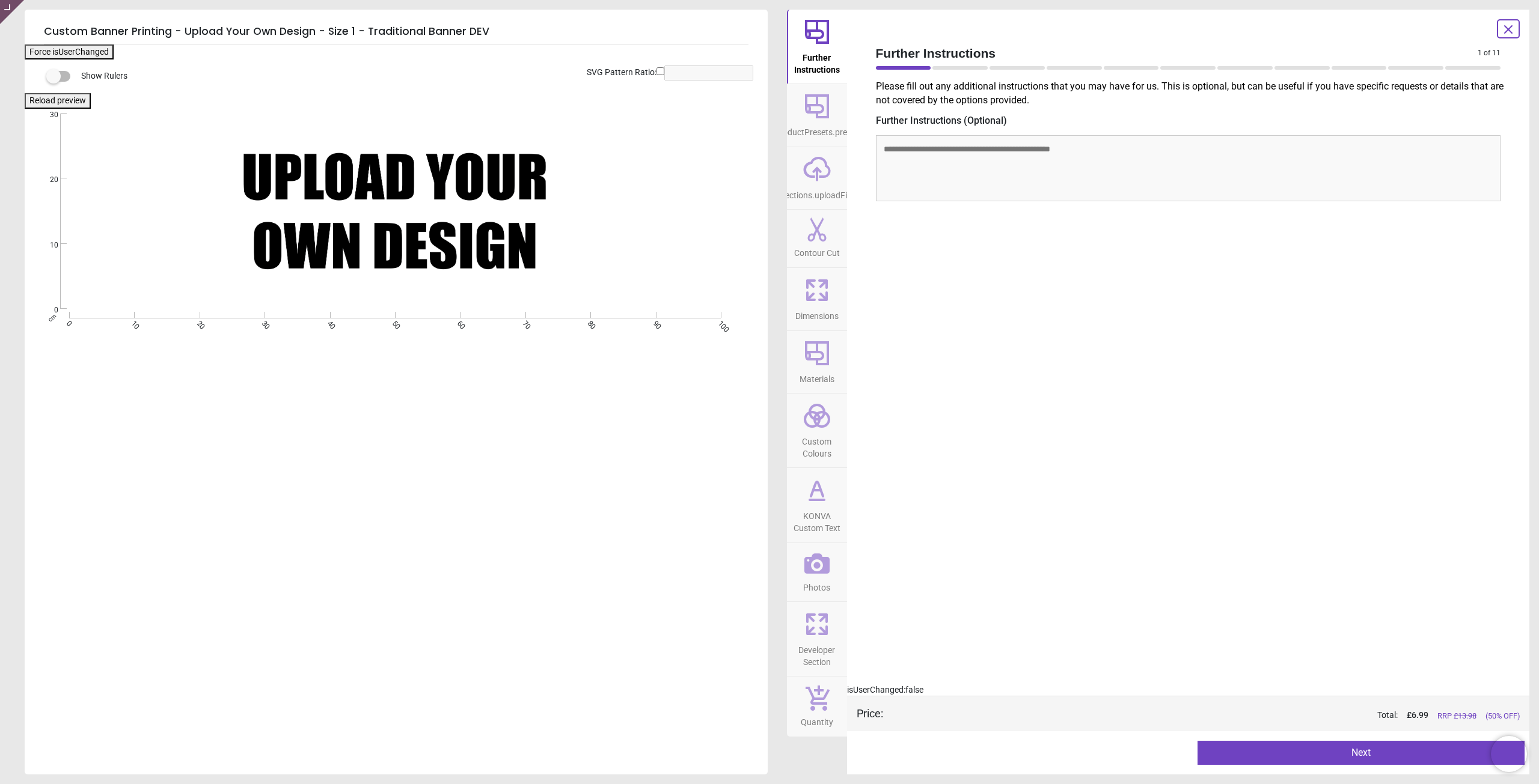
click at [814, 345] on icon at bounding box center [817, 353] width 29 height 29
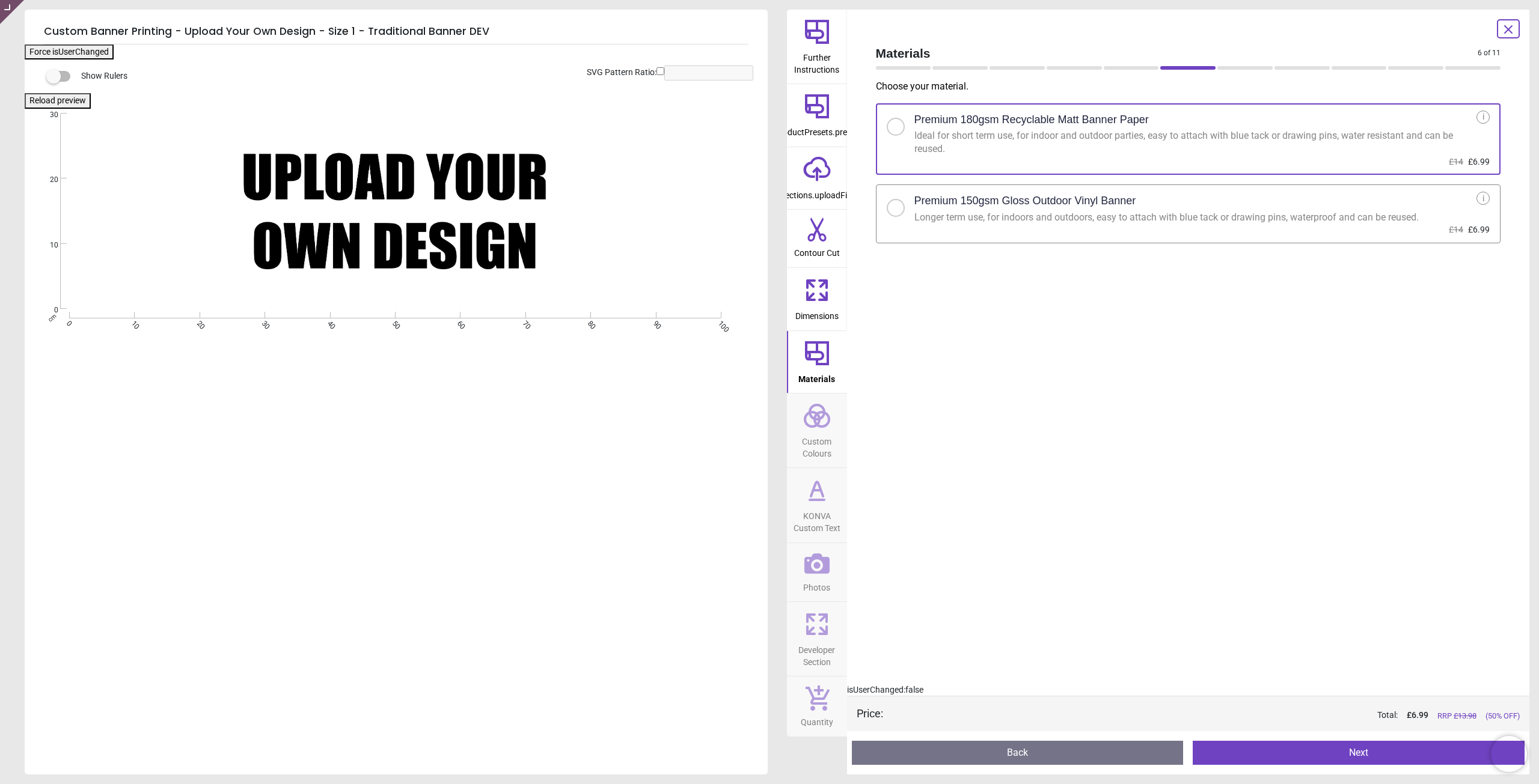
click at [817, 315] on span "Dimensions" at bounding box center [817, 314] width 43 height 18
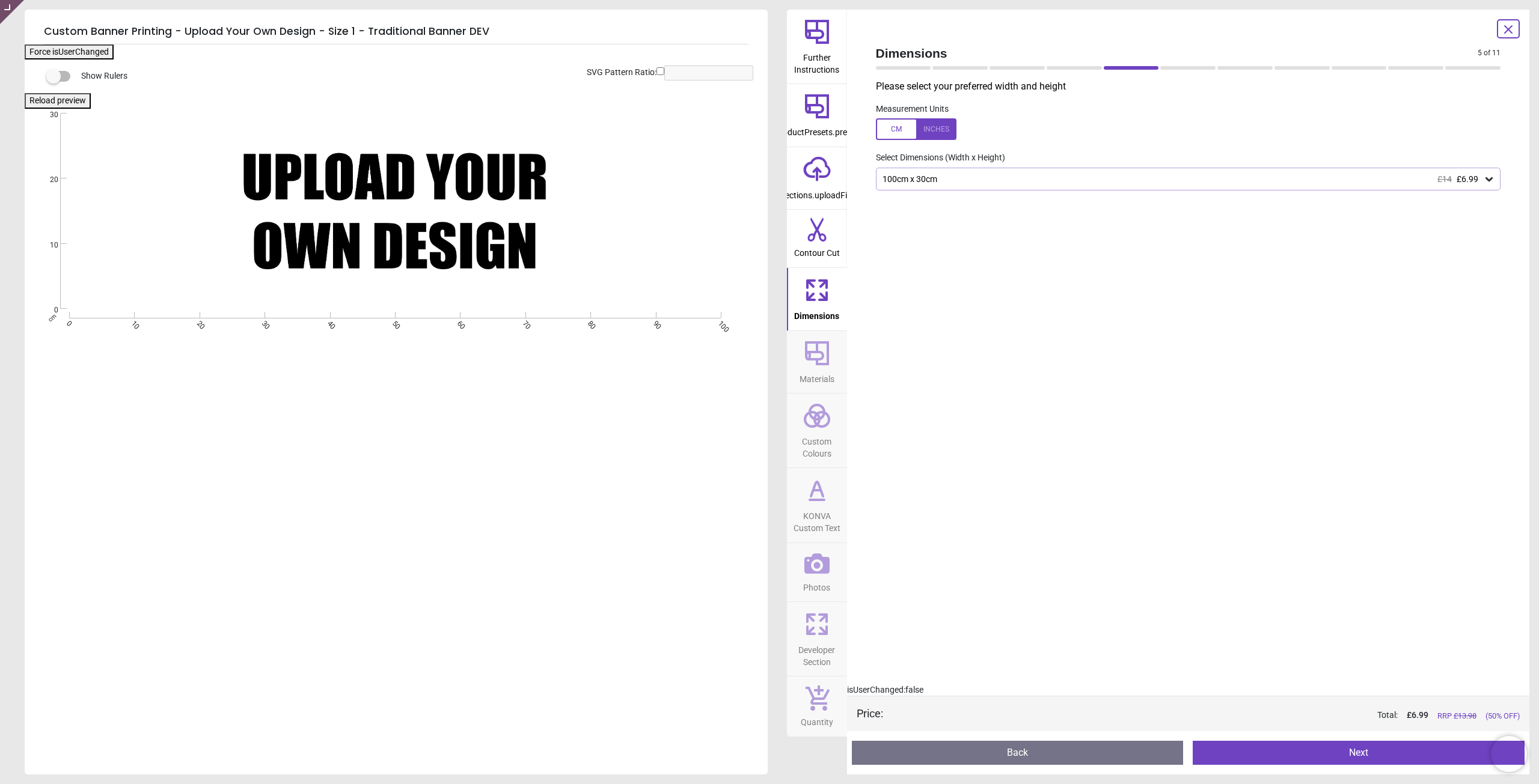
click at [965, 176] on div "100cm x 30cm £14 £6.99" at bounding box center [1182, 179] width 602 height 10
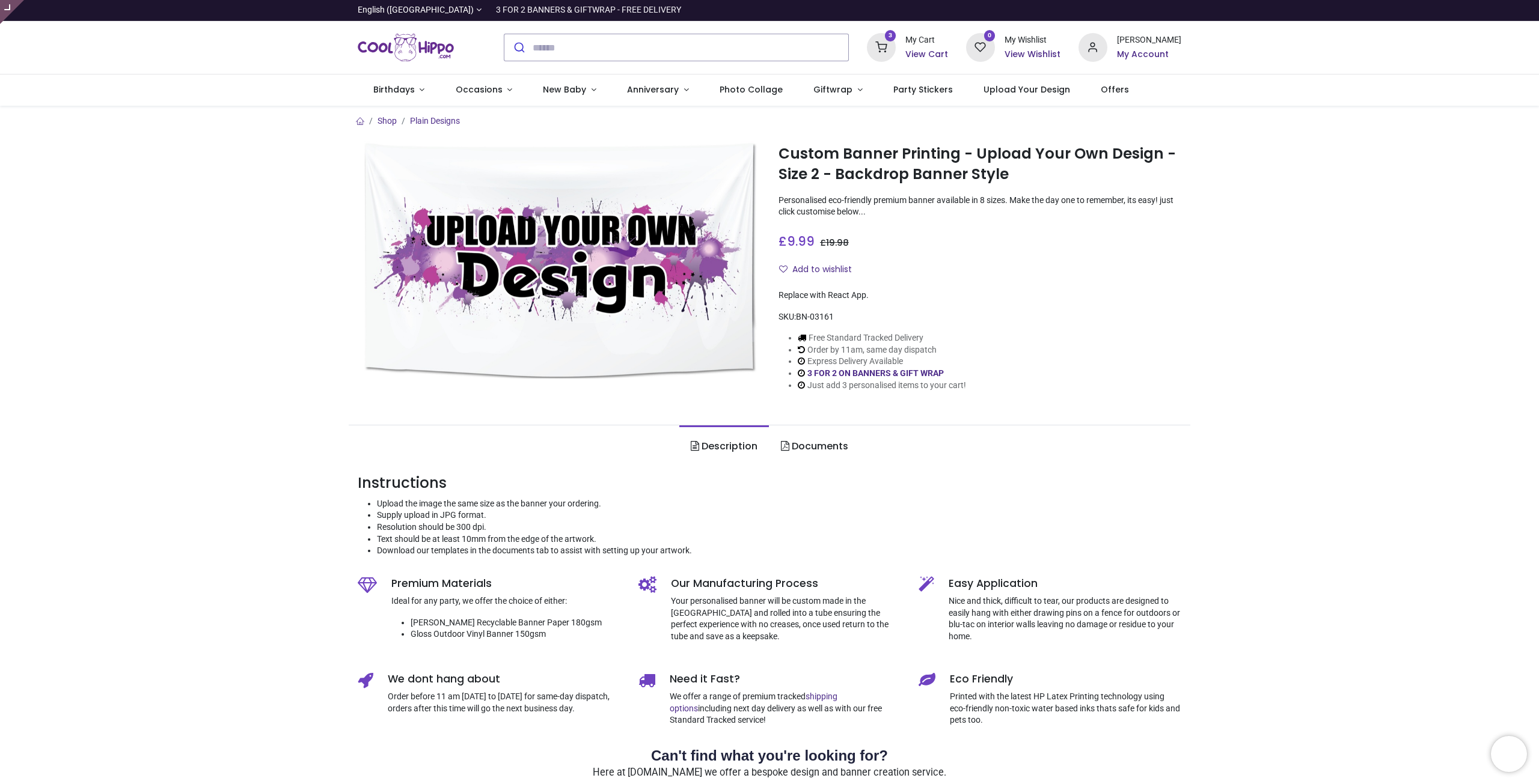
type input "**********"
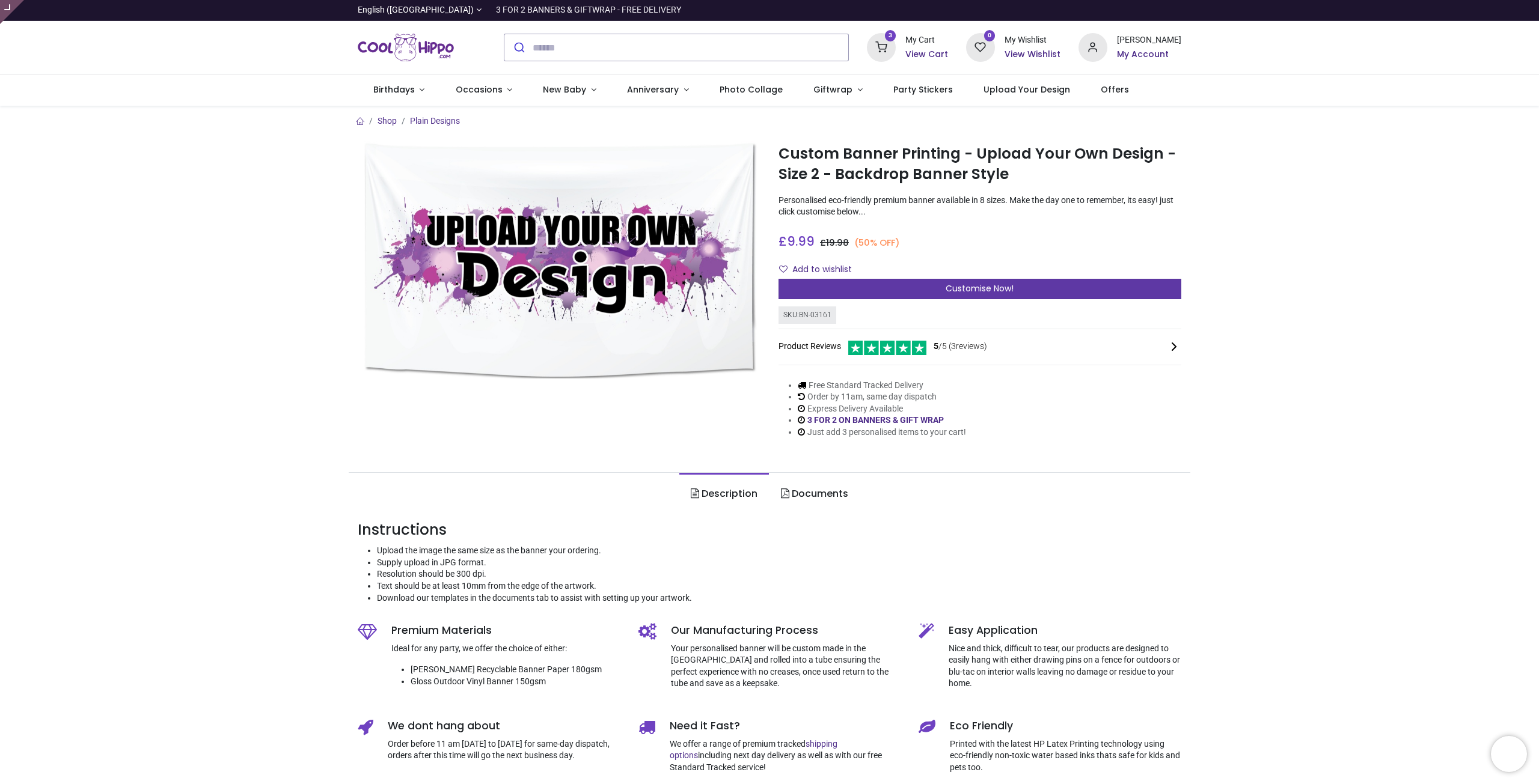
click at [880, 295] on div "Customise Now!" at bounding box center [980, 289] width 403 height 21
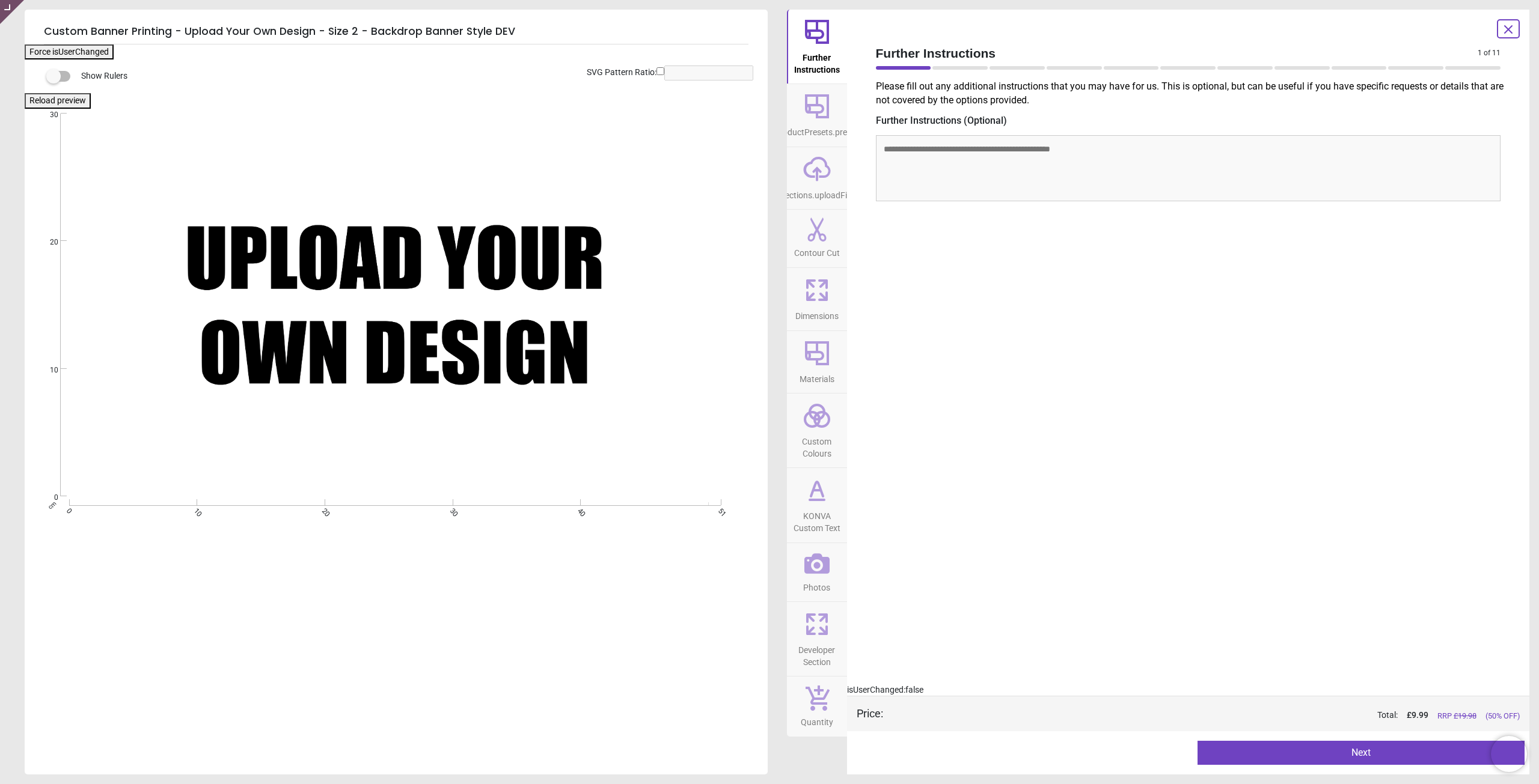
click at [816, 298] on icon at bounding box center [817, 290] width 29 height 29
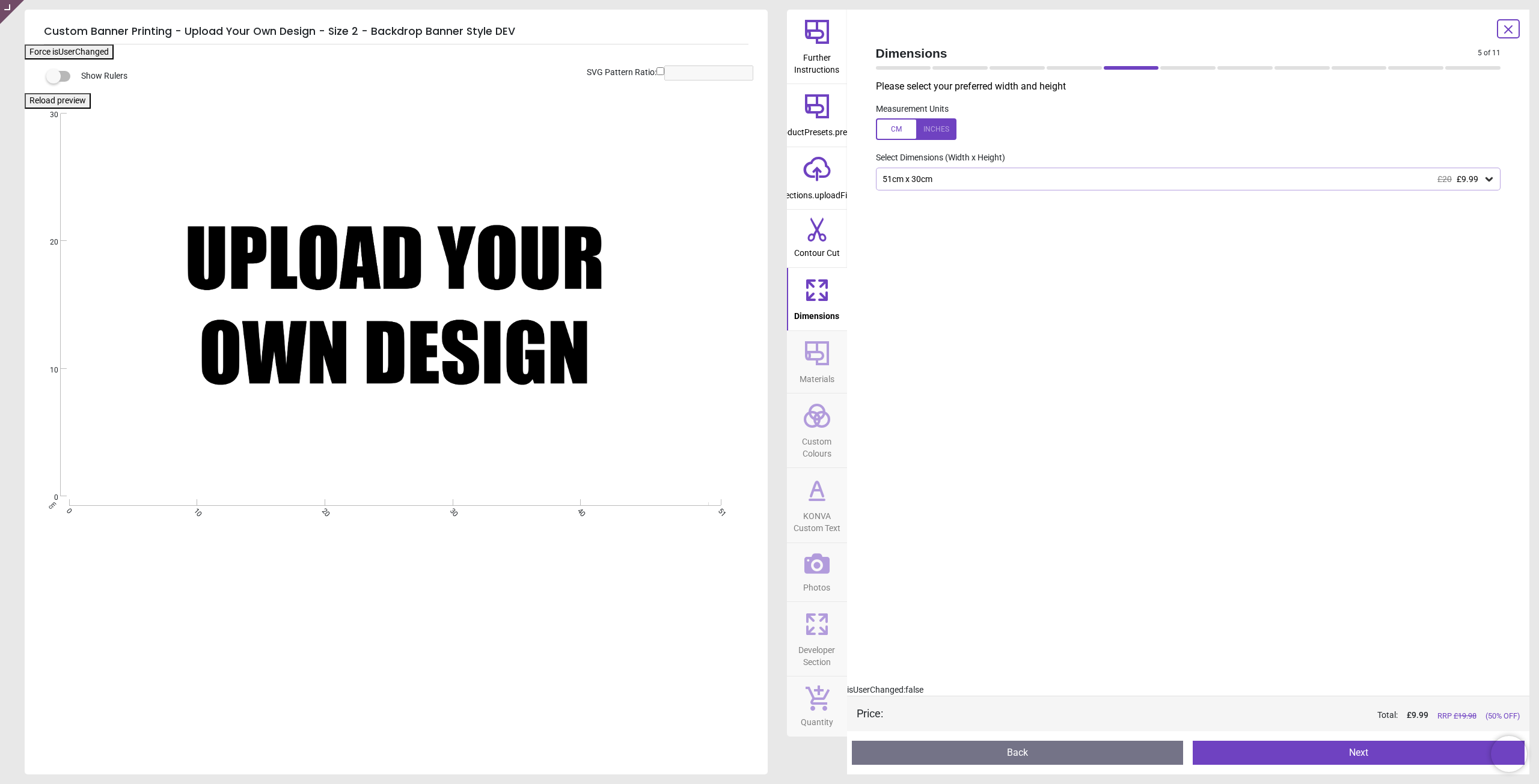
click at [942, 191] on div at bounding box center [1188, 206] width 644 height 30
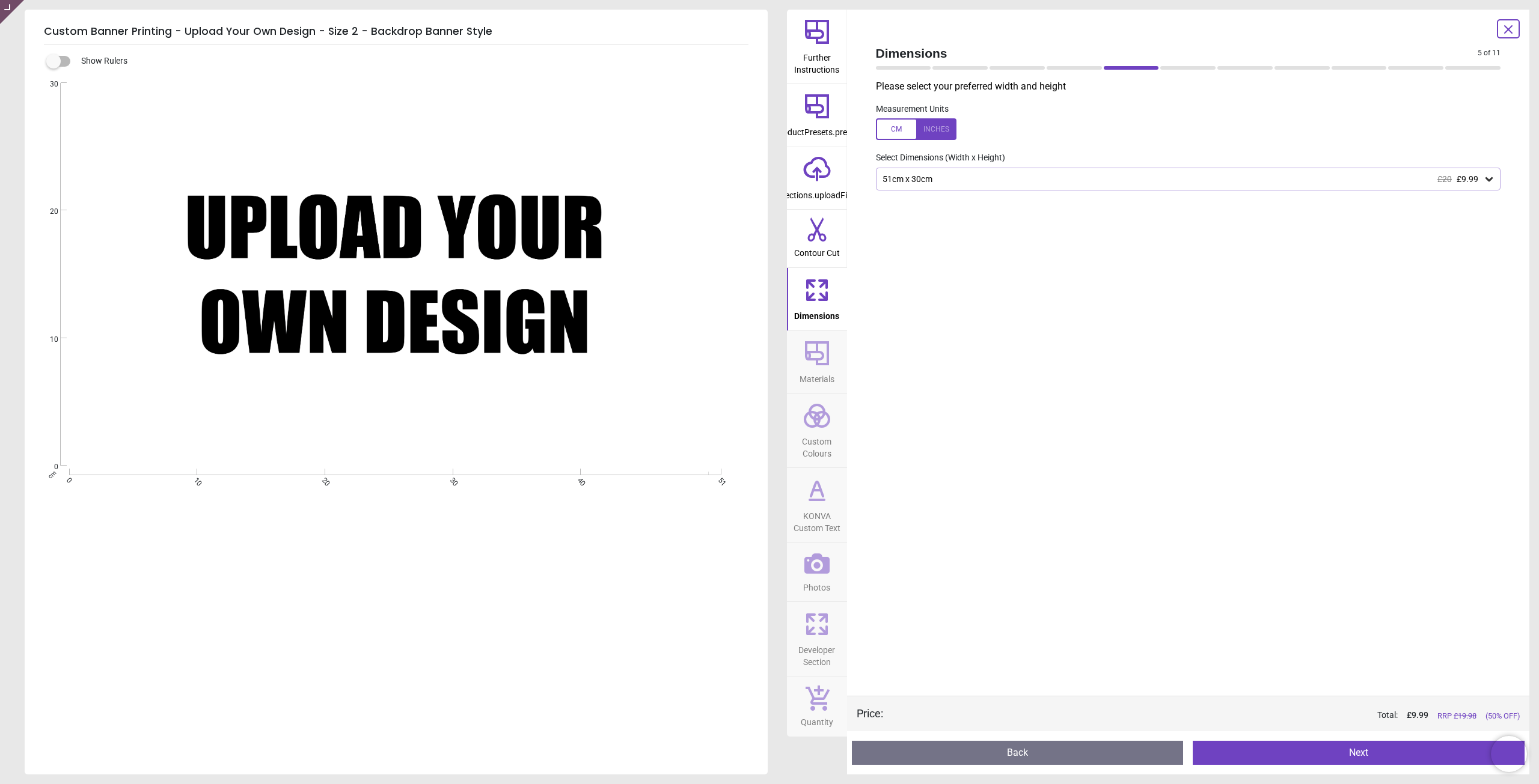
click at [944, 185] on div "51cm x 30cm £20 £9.99" at bounding box center [1188, 179] width 625 height 23
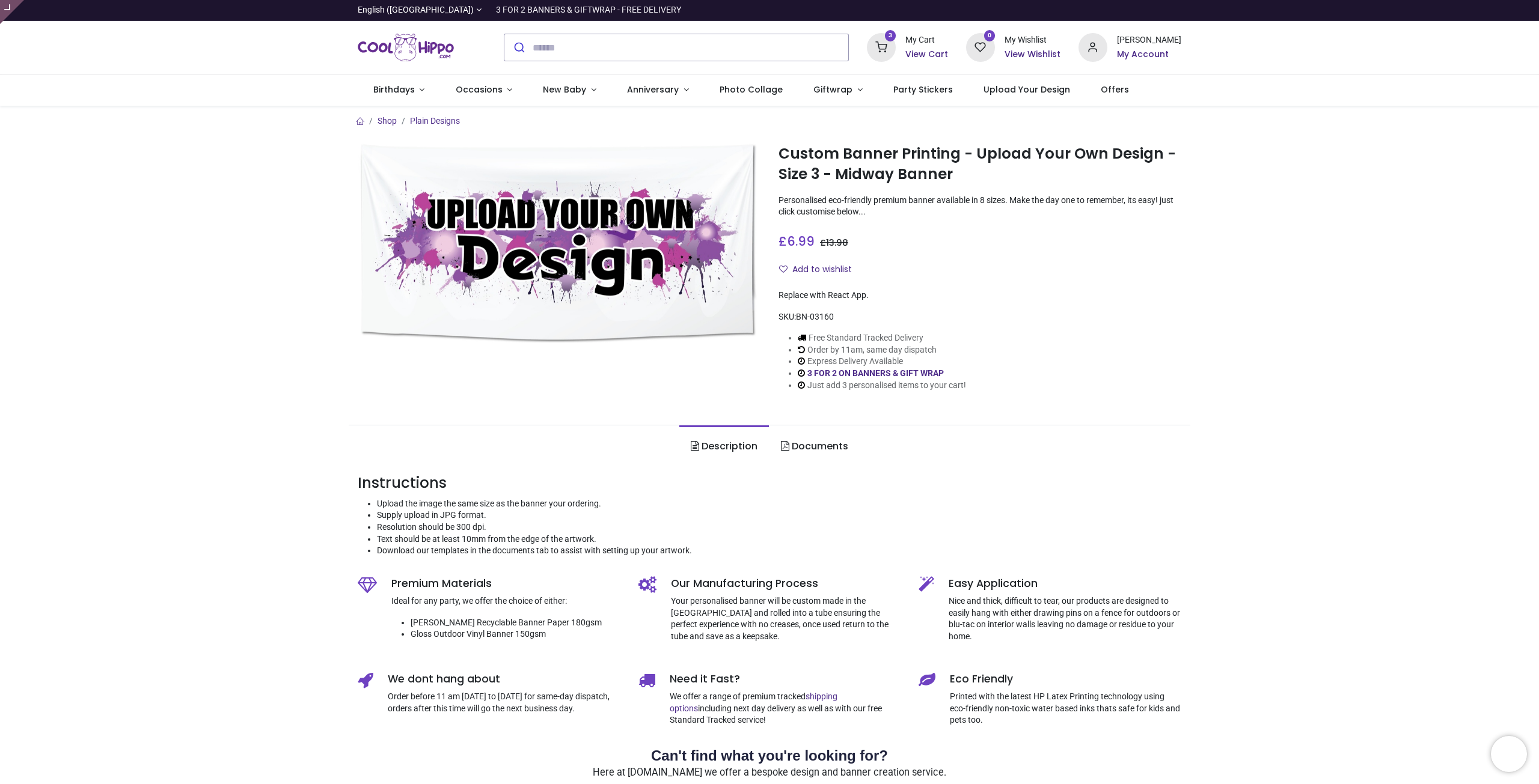
type input "**********"
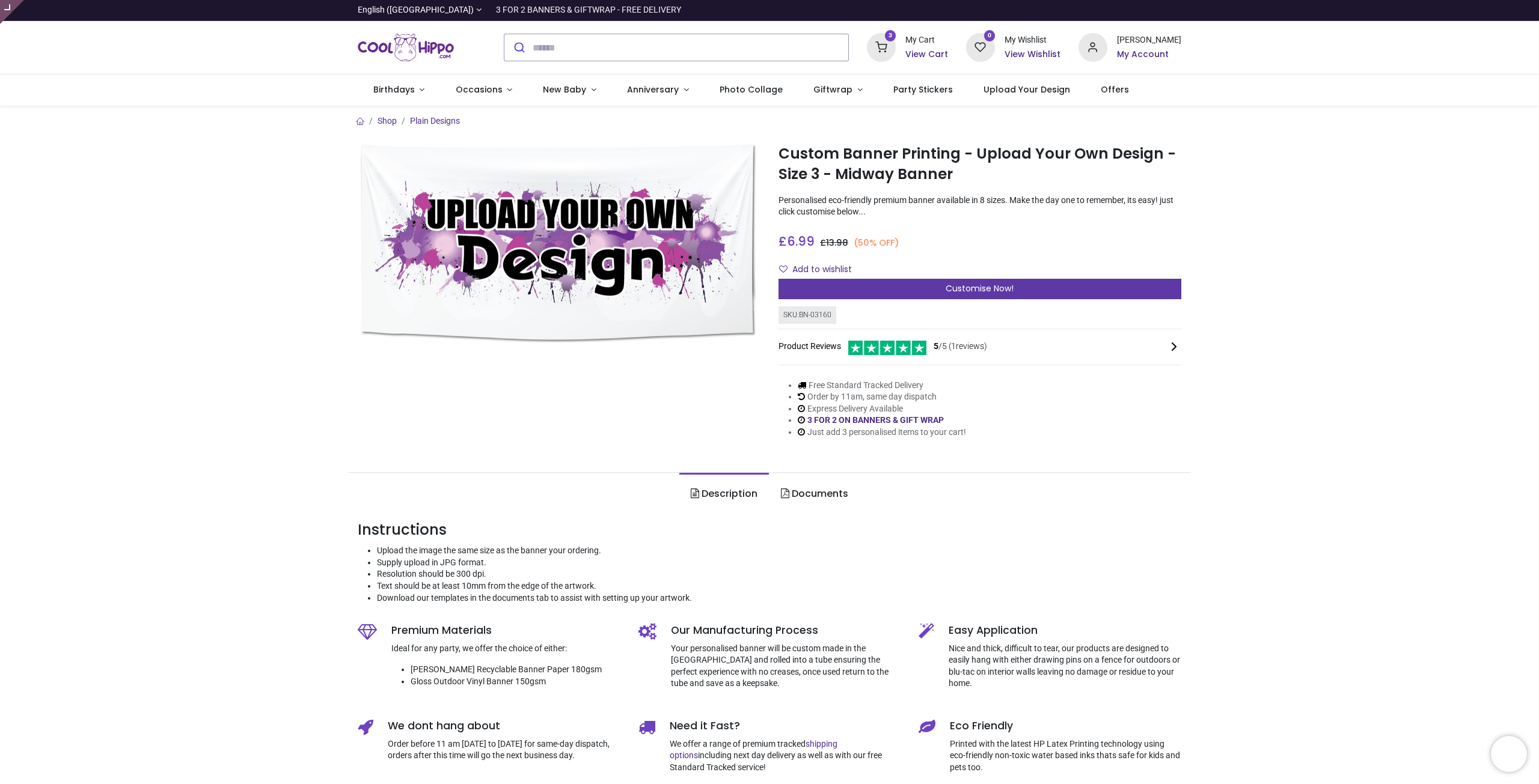
click at [911, 288] on div "Customise Now!" at bounding box center [980, 289] width 403 height 21
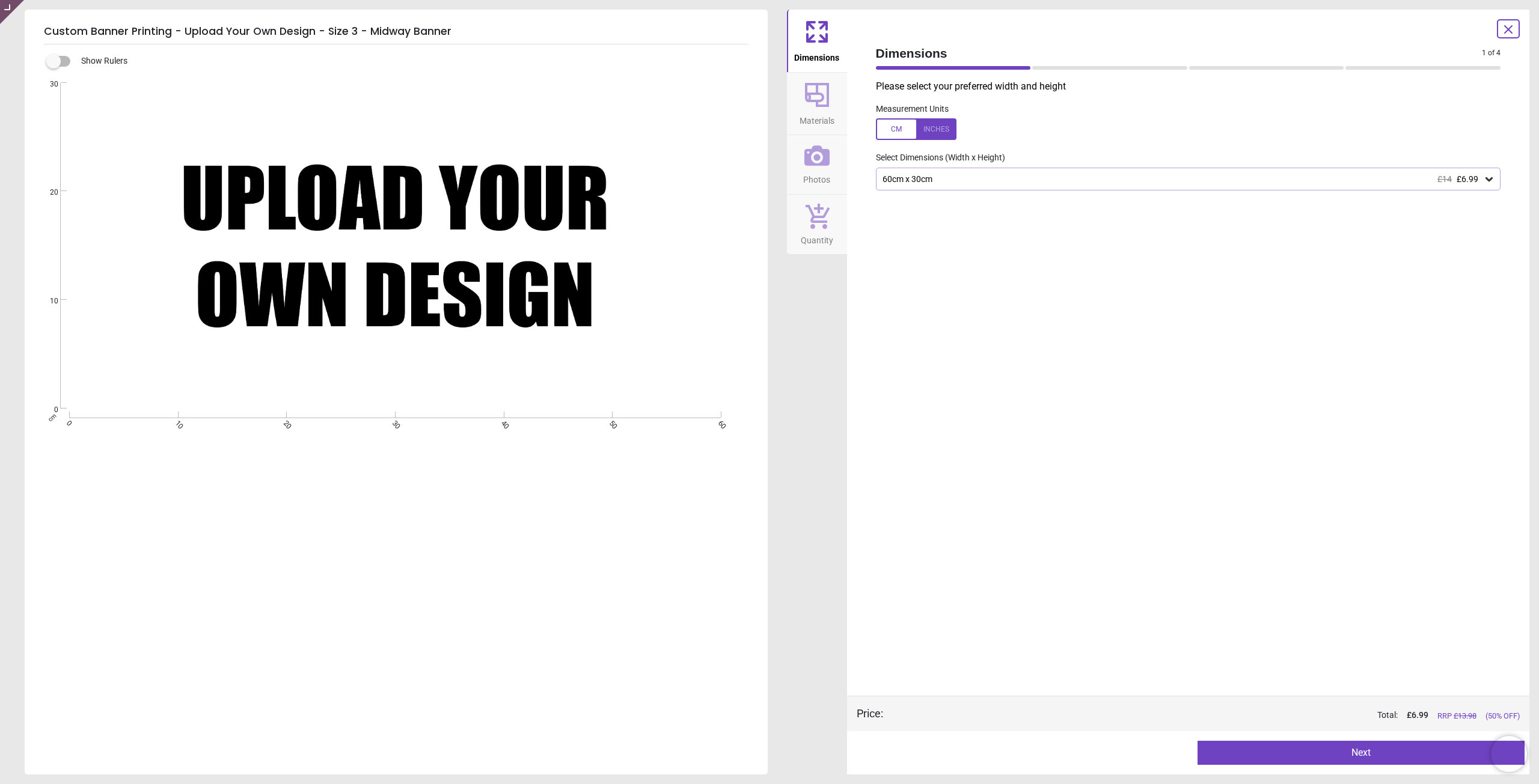
click at [911, 172] on div "60cm x 30cm £14 £6.99" at bounding box center [1188, 179] width 625 height 23
